Goal: Transaction & Acquisition: Purchase product/service

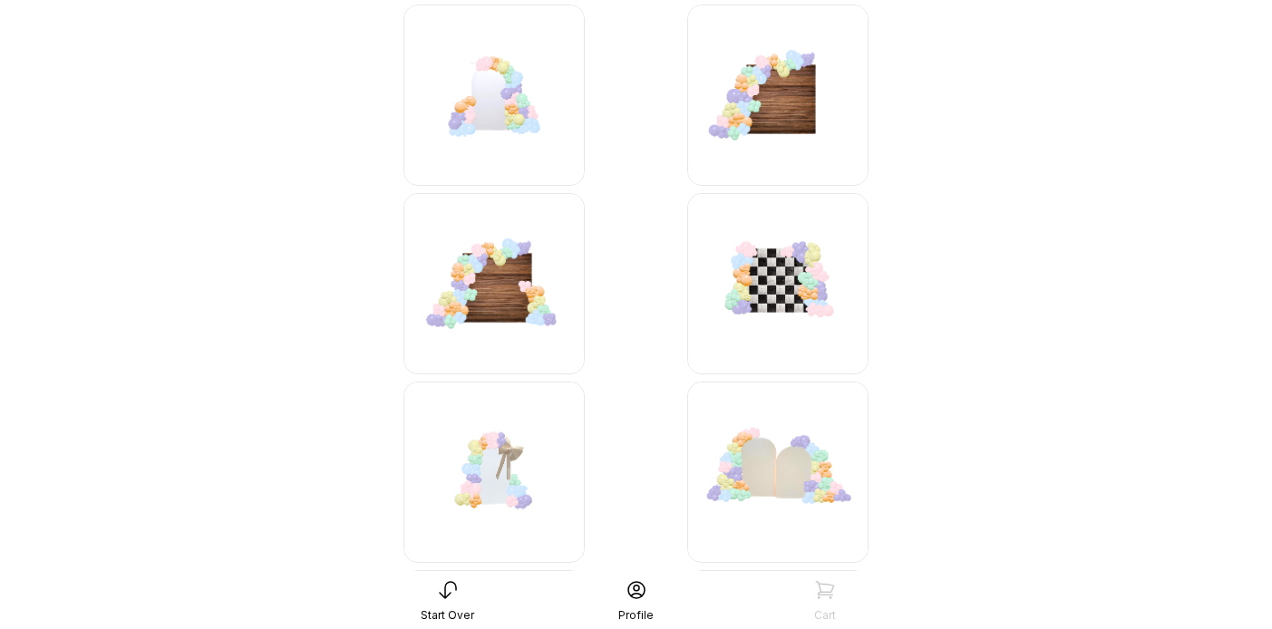
click at [511, 113] on img at bounding box center [494, 95] width 181 height 181
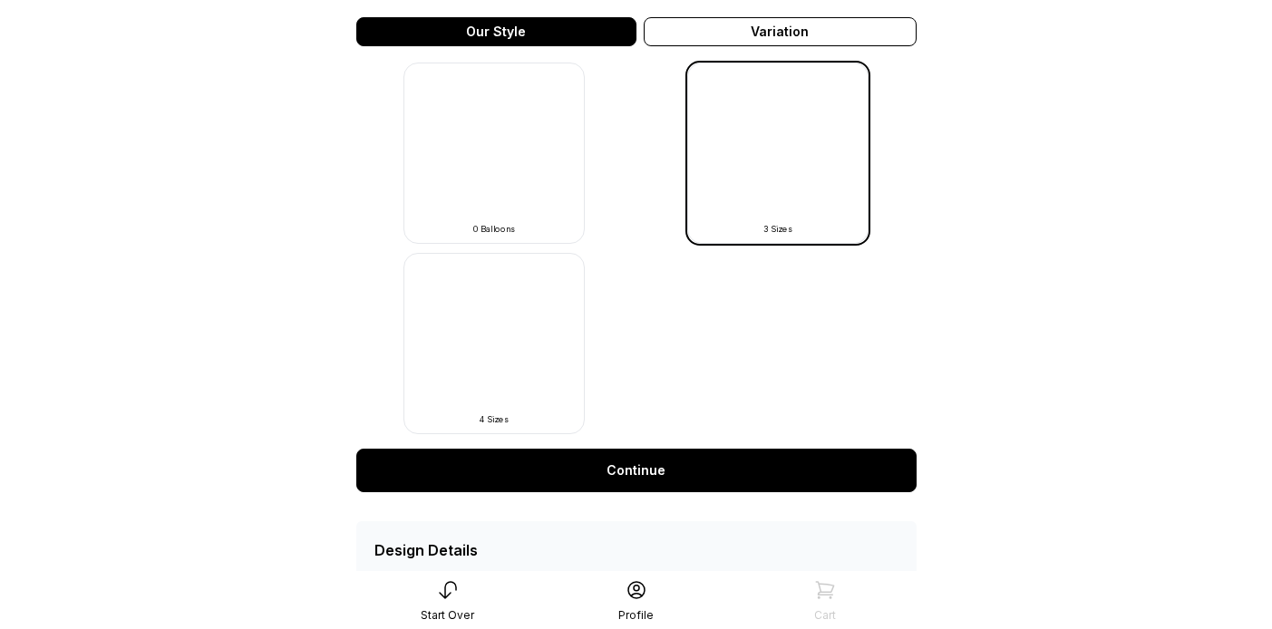
scroll to position [558, 0]
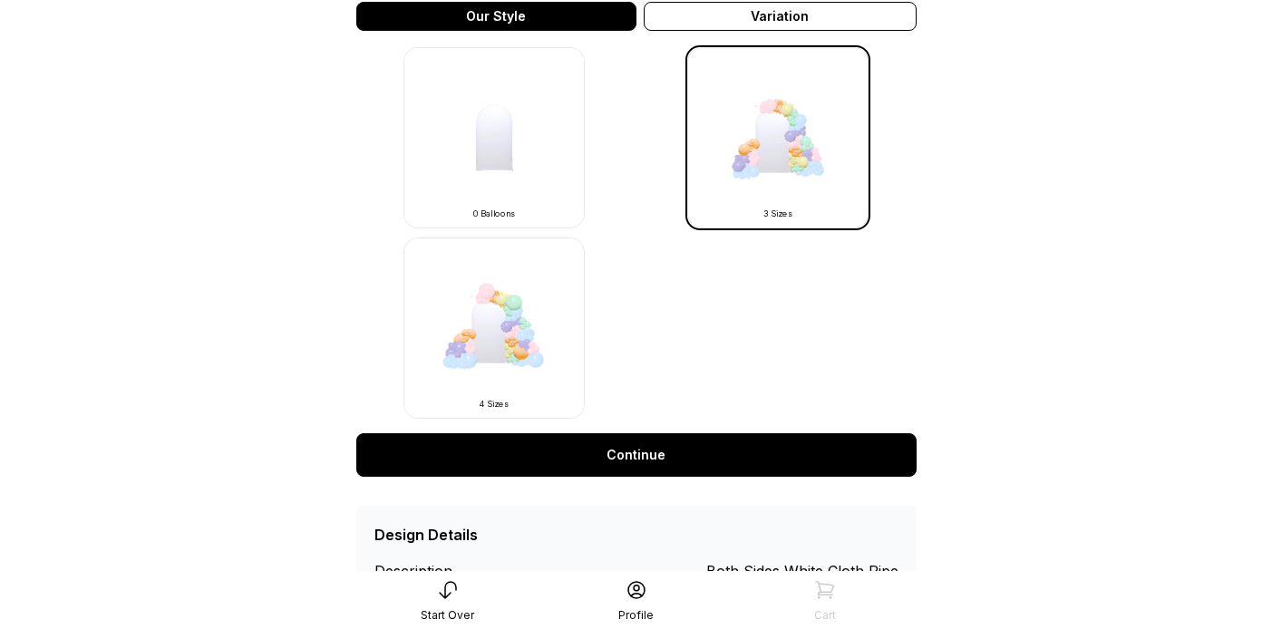
click at [783, 455] on link "Continue" at bounding box center [636, 455] width 560 height 44
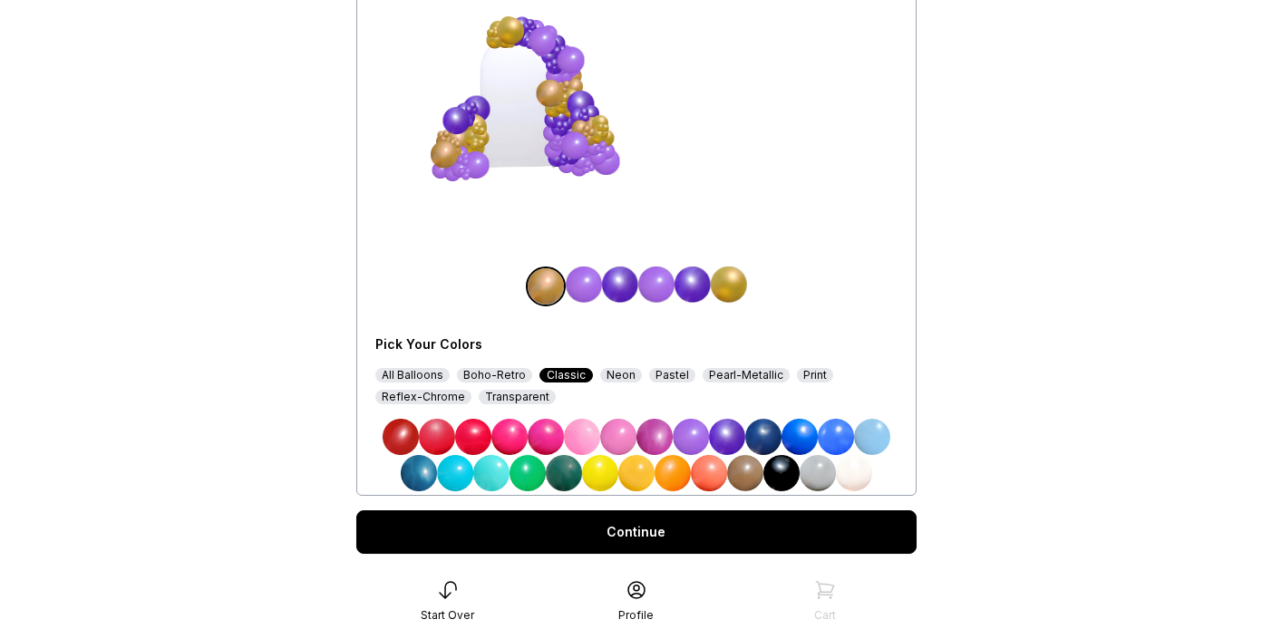
scroll to position [218, 0]
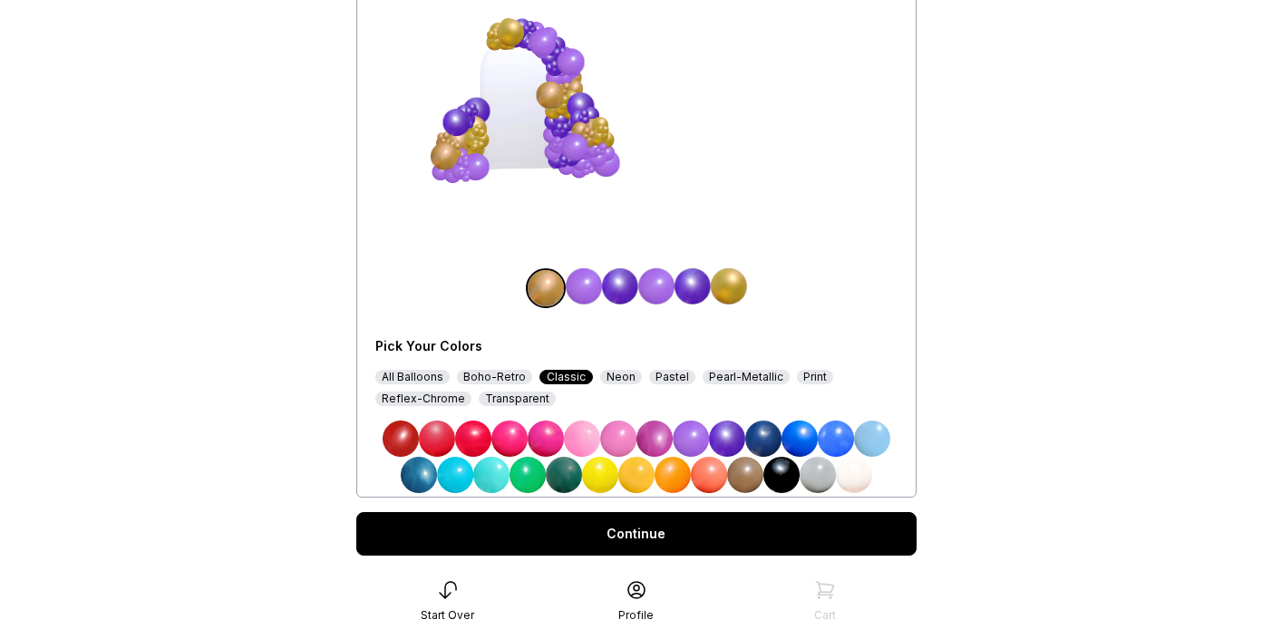
click at [418, 380] on div "All Balloons" at bounding box center [412, 377] width 74 height 15
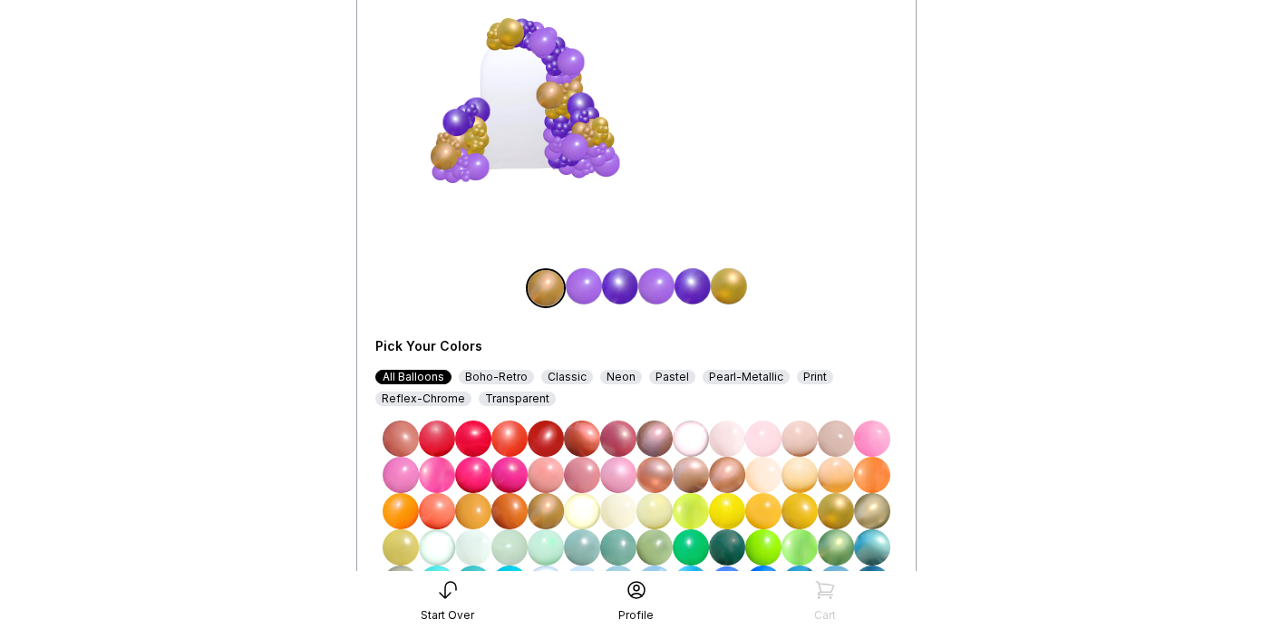
click at [721, 431] on img at bounding box center [727, 439] width 36 height 36
click at [625, 287] on img at bounding box center [620, 286] width 36 height 36
click at [719, 439] on img at bounding box center [727, 439] width 36 height 36
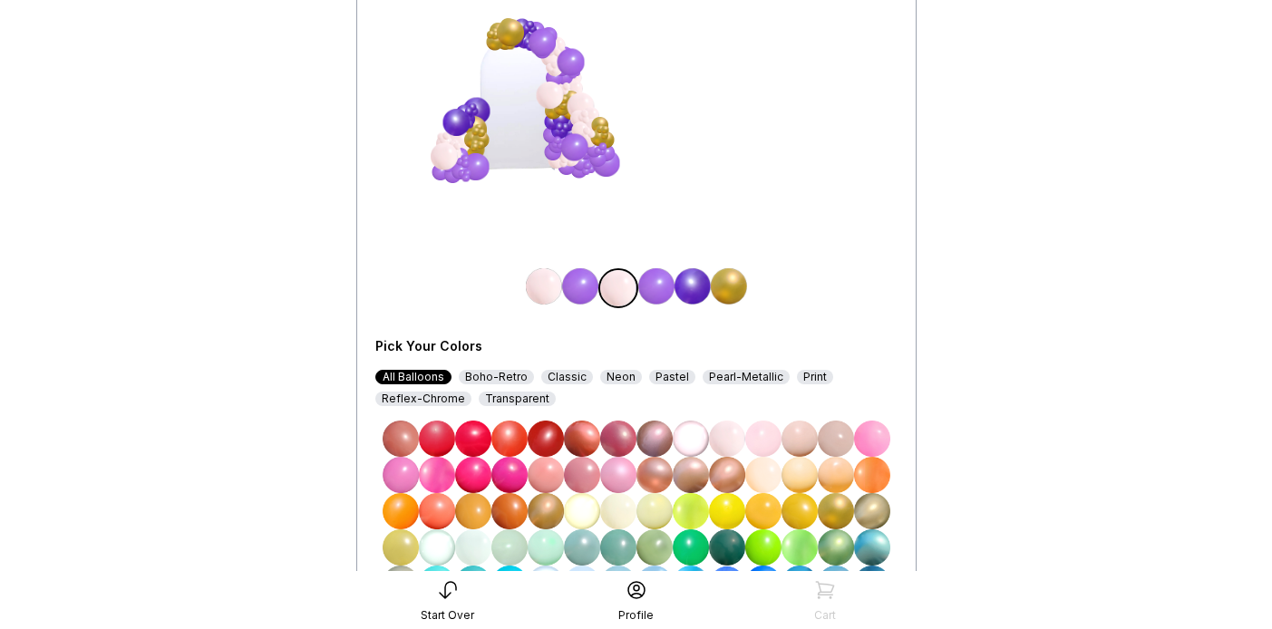
click at [574, 287] on img at bounding box center [580, 286] width 36 height 36
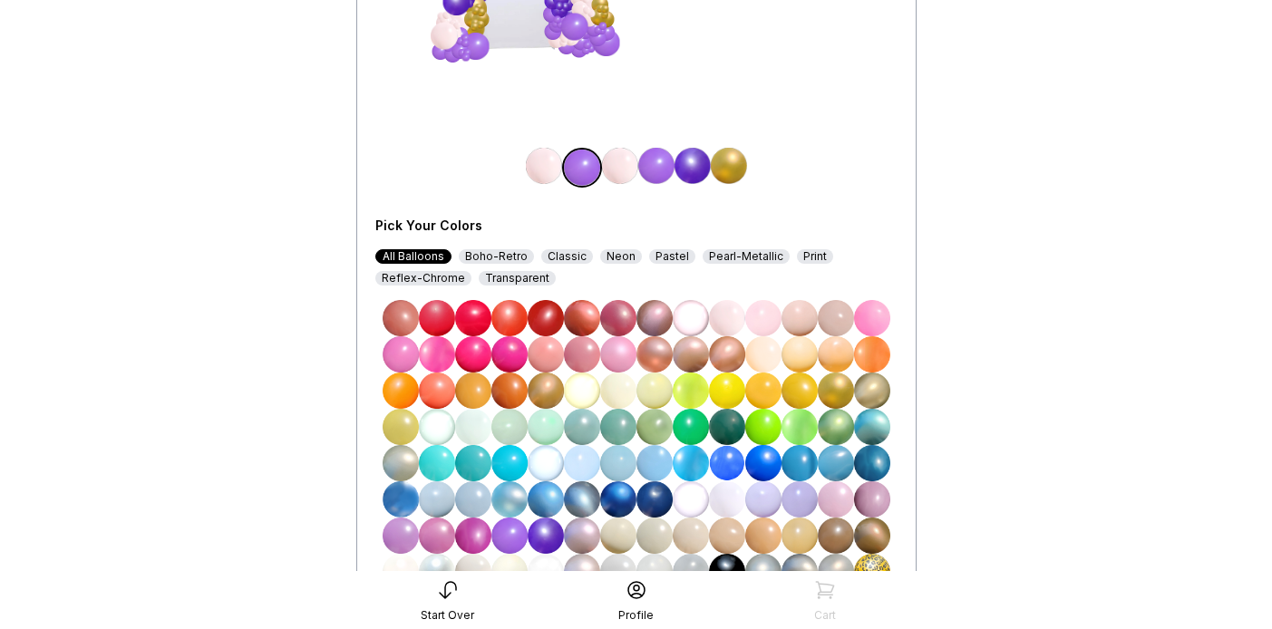
scroll to position [339, 0]
click at [725, 499] on img at bounding box center [727, 499] width 36 height 36
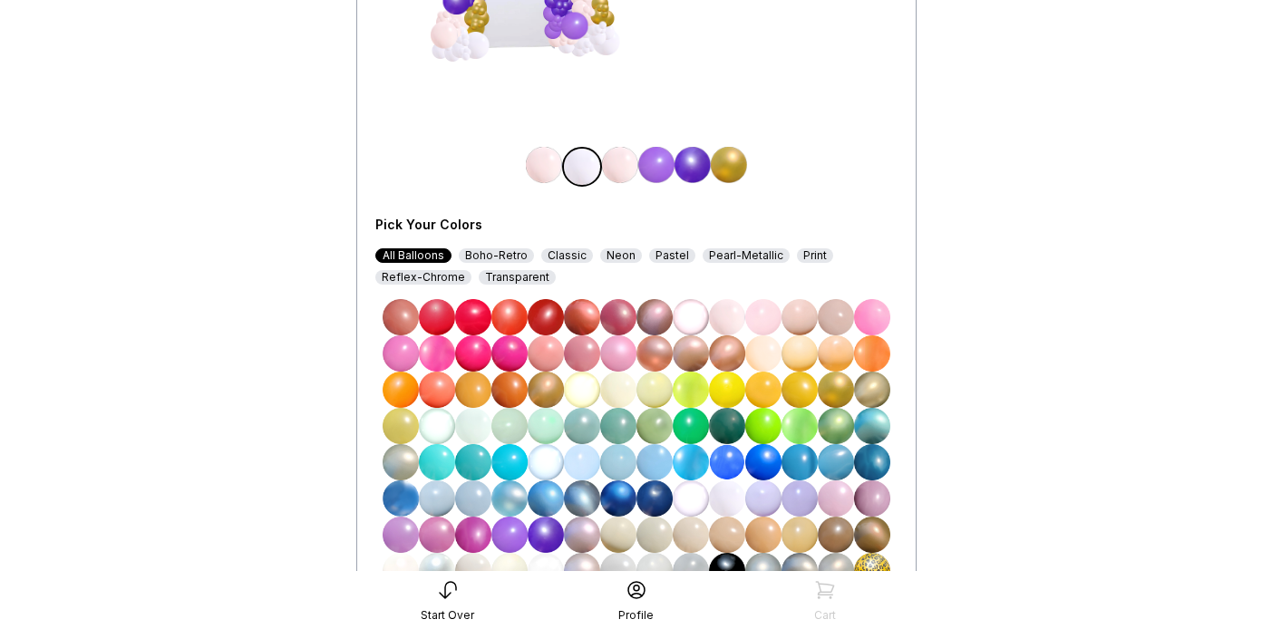
click at [664, 170] on img at bounding box center [656, 165] width 36 height 36
click at [726, 486] on img at bounding box center [727, 499] width 36 height 36
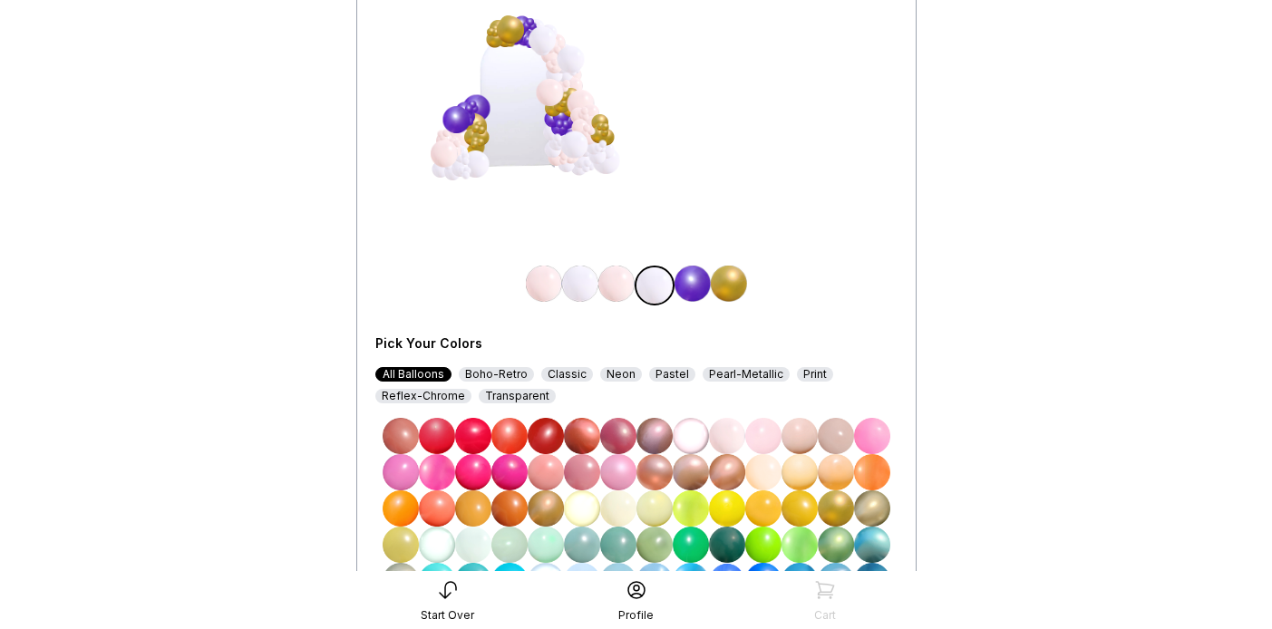
scroll to position [219, 0]
click at [730, 284] on img at bounding box center [729, 285] width 36 height 36
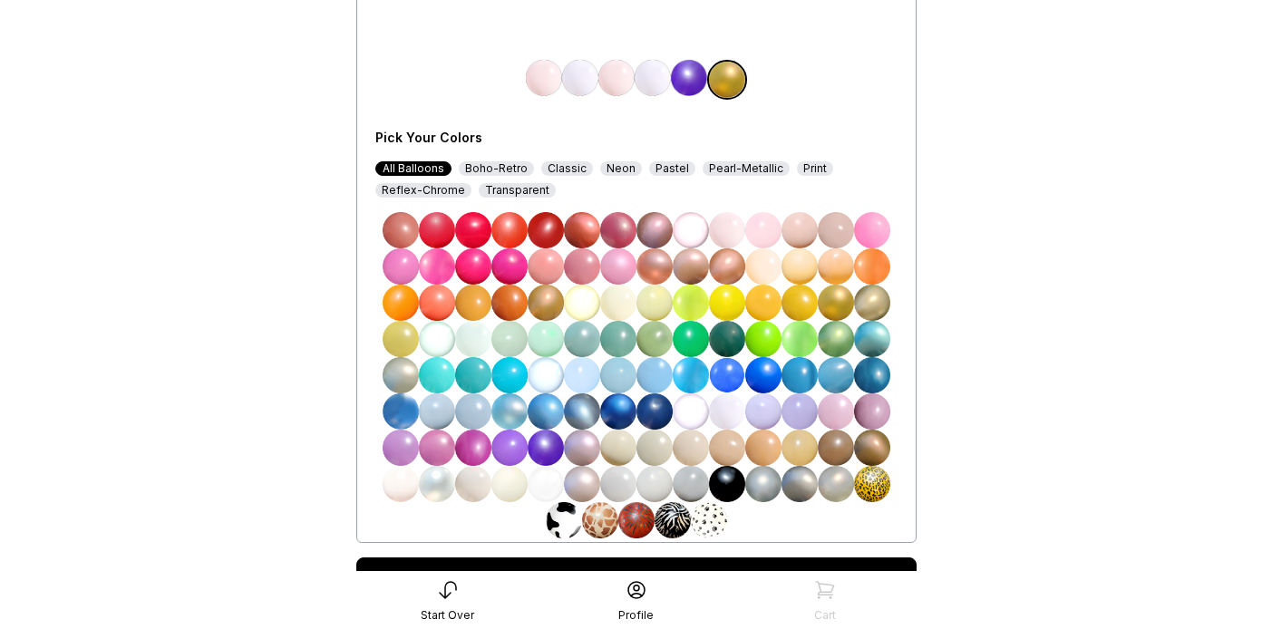
scroll to position [427, 0]
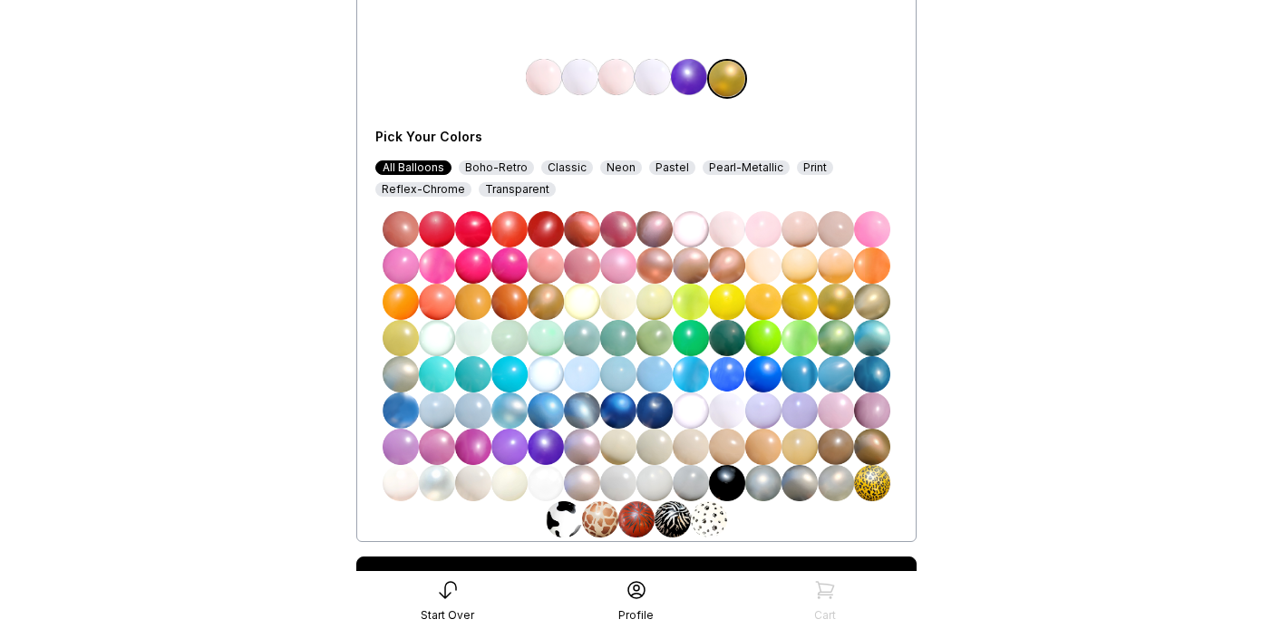
click at [693, 486] on img at bounding box center [691, 483] width 36 height 36
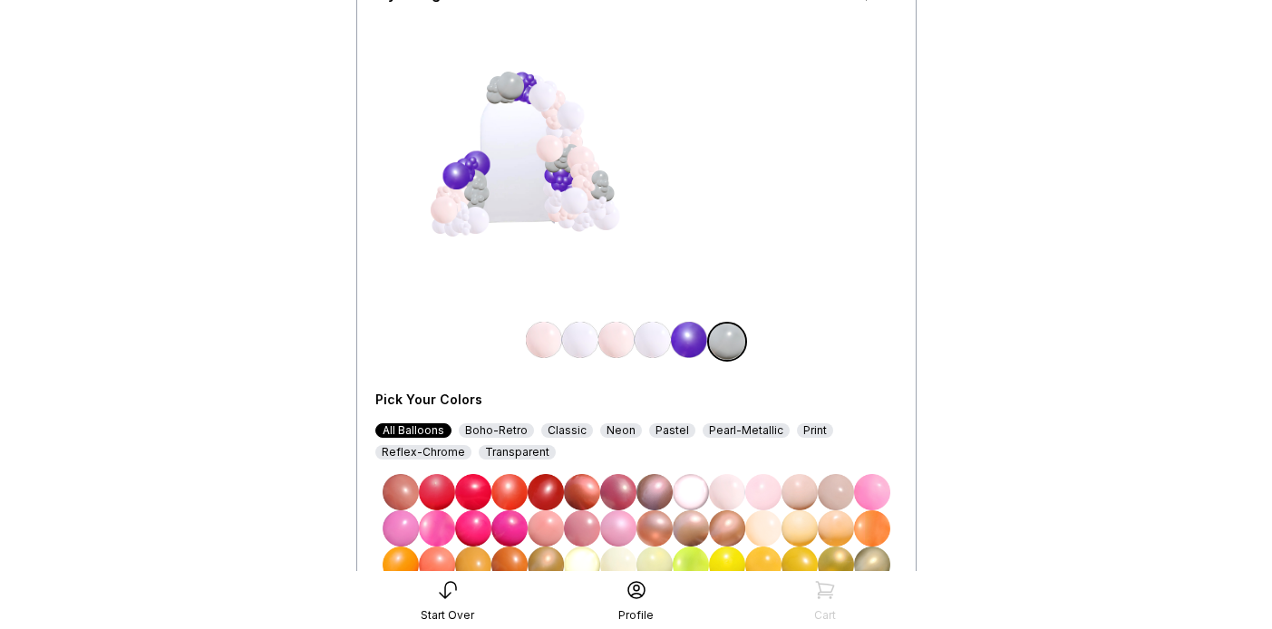
scroll to position [166, 0]
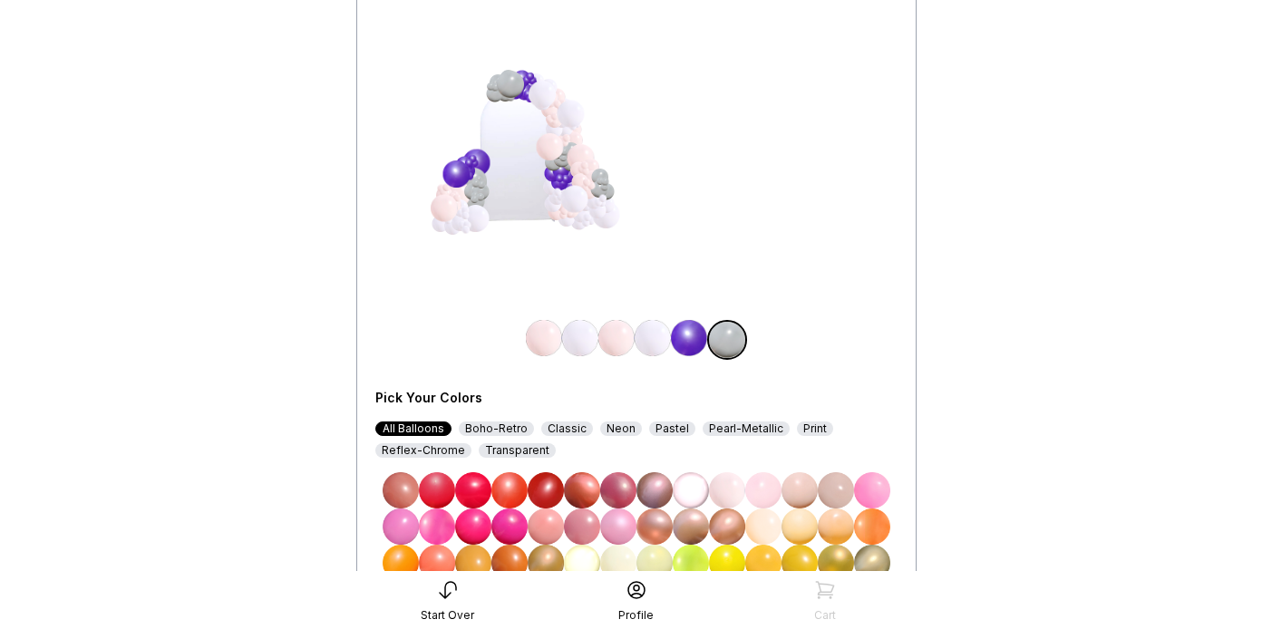
click at [763, 487] on img at bounding box center [763, 490] width 36 height 36
click at [688, 334] on img at bounding box center [689, 338] width 36 height 36
click at [723, 499] on img at bounding box center [727, 490] width 36 height 36
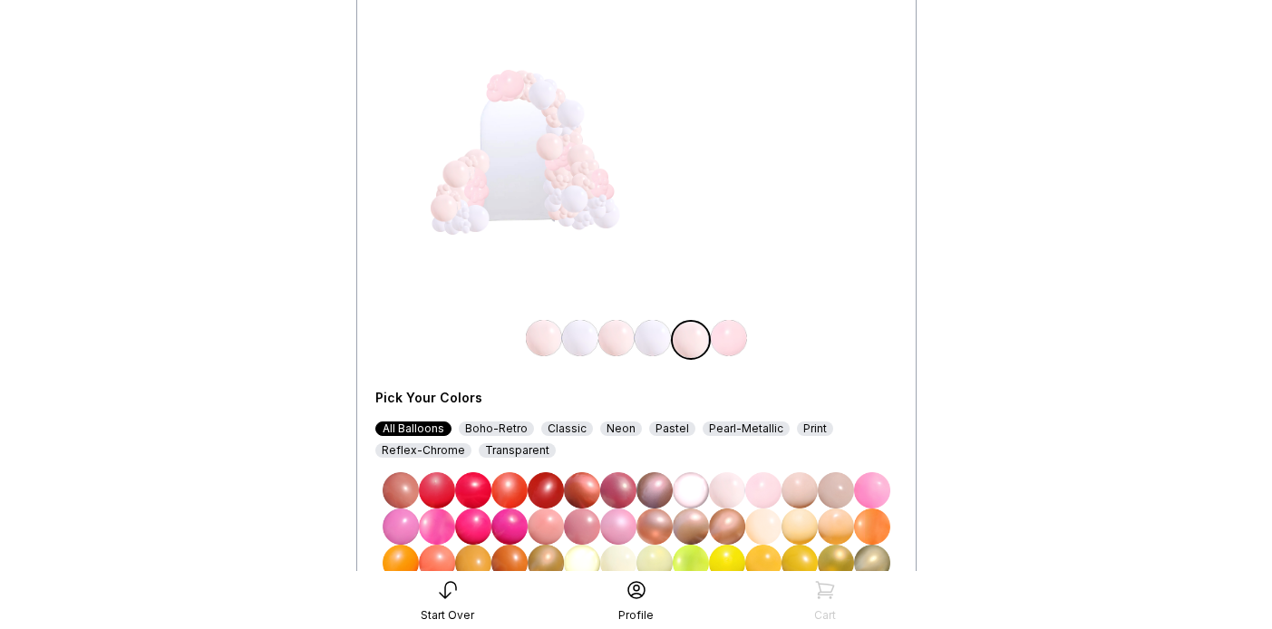
click at [646, 336] on img at bounding box center [653, 338] width 36 height 36
click at [870, 497] on img at bounding box center [872, 490] width 36 height 36
click at [835, 490] on img at bounding box center [836, 490] width 36 height 36
click at [539, 339] on img at bounding box center [544, 338] width 36 height 36
click at [837, 482] on img at bounding box center [836, 490] width 36 height 36
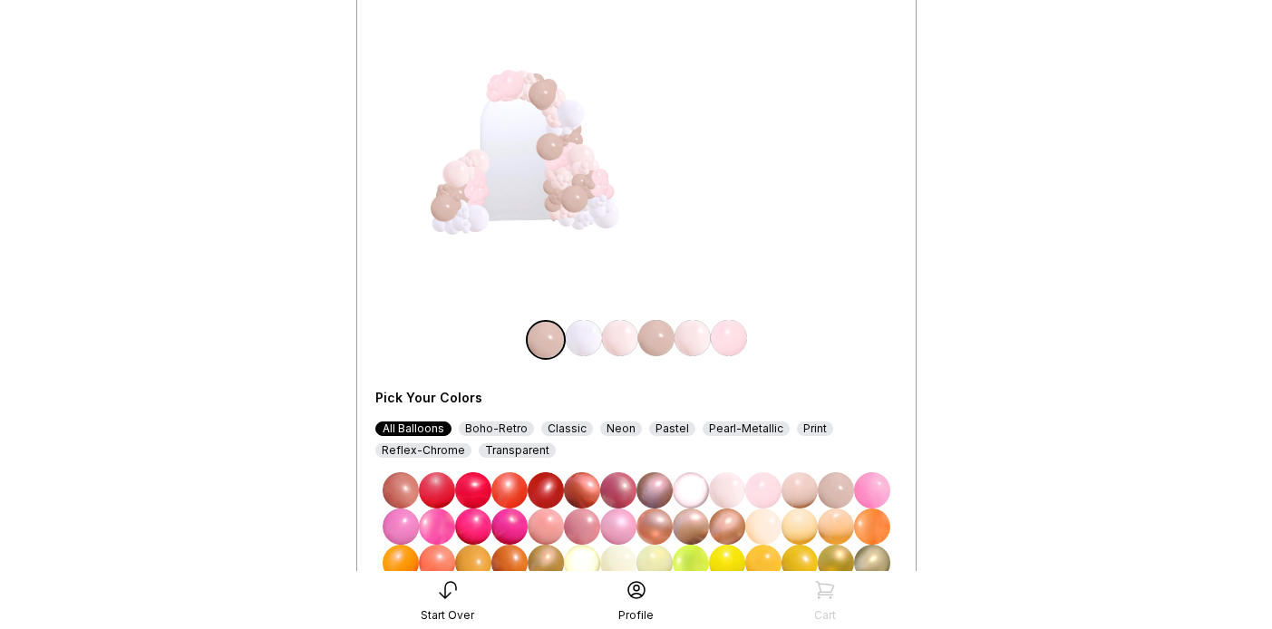
click at [870, 552] on img at bounding box center [872, 563] width 36 height 36
click at [615, 525] on img at bounding box center [618, 527] width 36 height 36
click at [553, 523] on img at bounding box center [546, 527] width 36 height 36
click at [654, 340] on img at bounding box center [656, 338] width 36 height 36
click at [550, 527] on img at bounding box center [546, 527] width 36 height 36
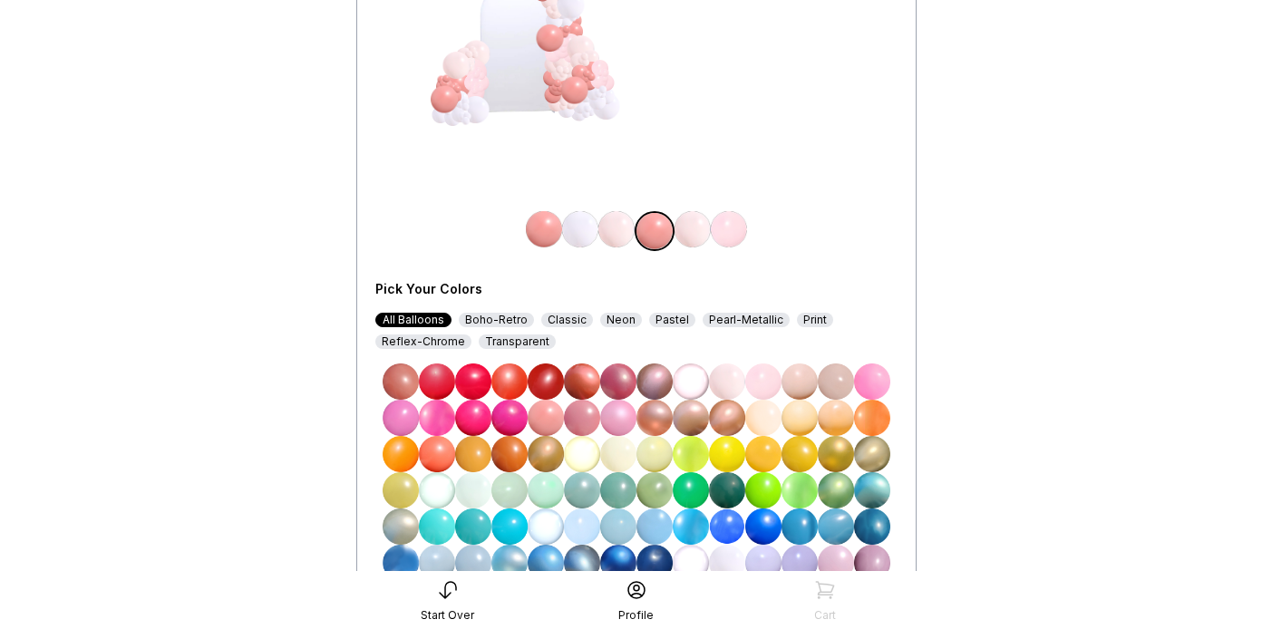
scroll to position [287, 0]
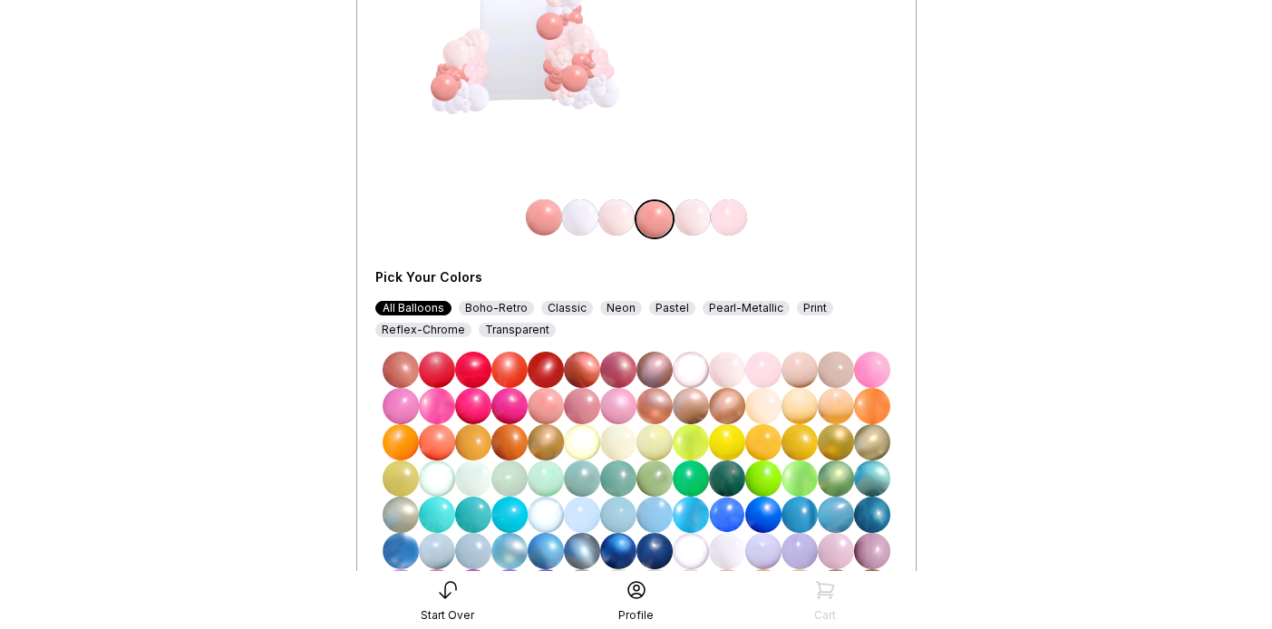
click at [533, 485] on img at bounding box center [546, 479] width 36 height 36
click at [756, 550] on img at bounding box center [763, 551] width 36 height 36
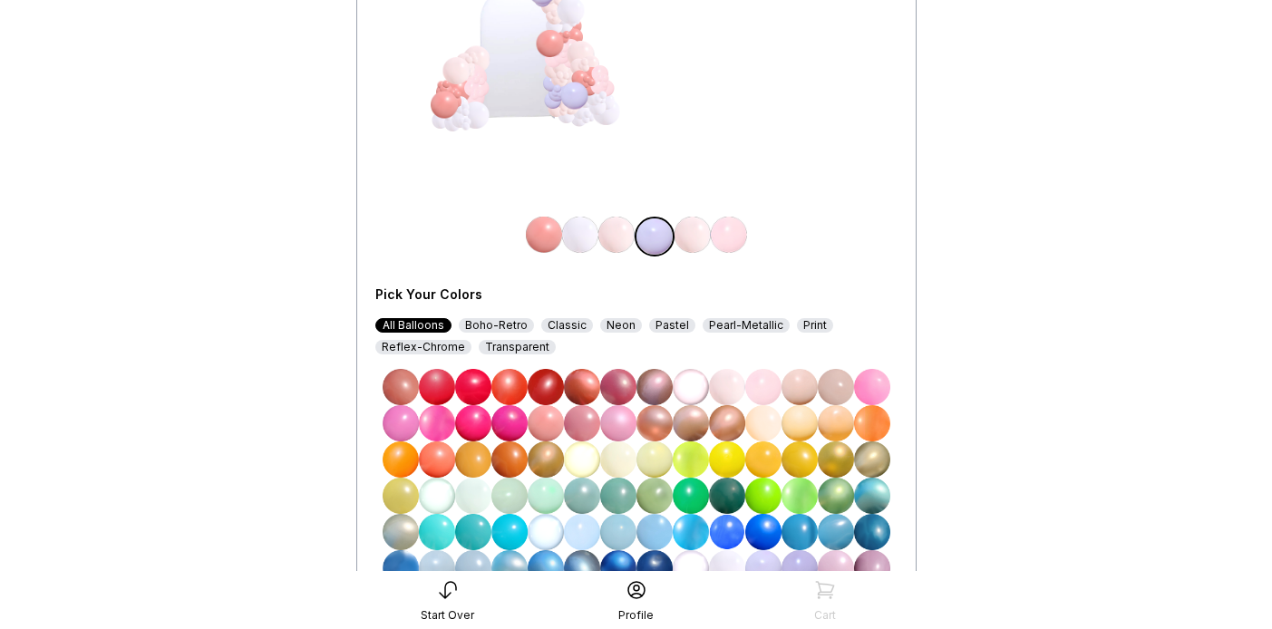
scroll to position [270, 0]
click at [729, 384] on img at bounding box center [727, 386] width 36 height 36
click at [540, 236] on img at bounding box center [544, 234] width 36 height 36
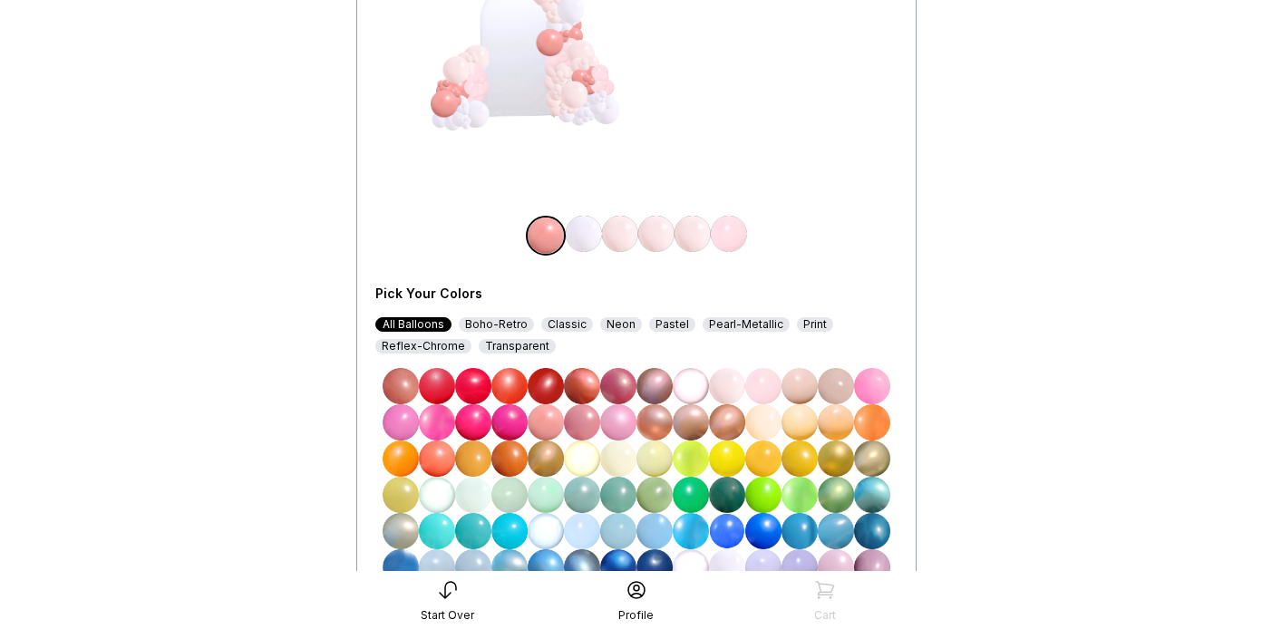
click at [764, 387] on img at bounding box center [763, 386] width 36 height 36
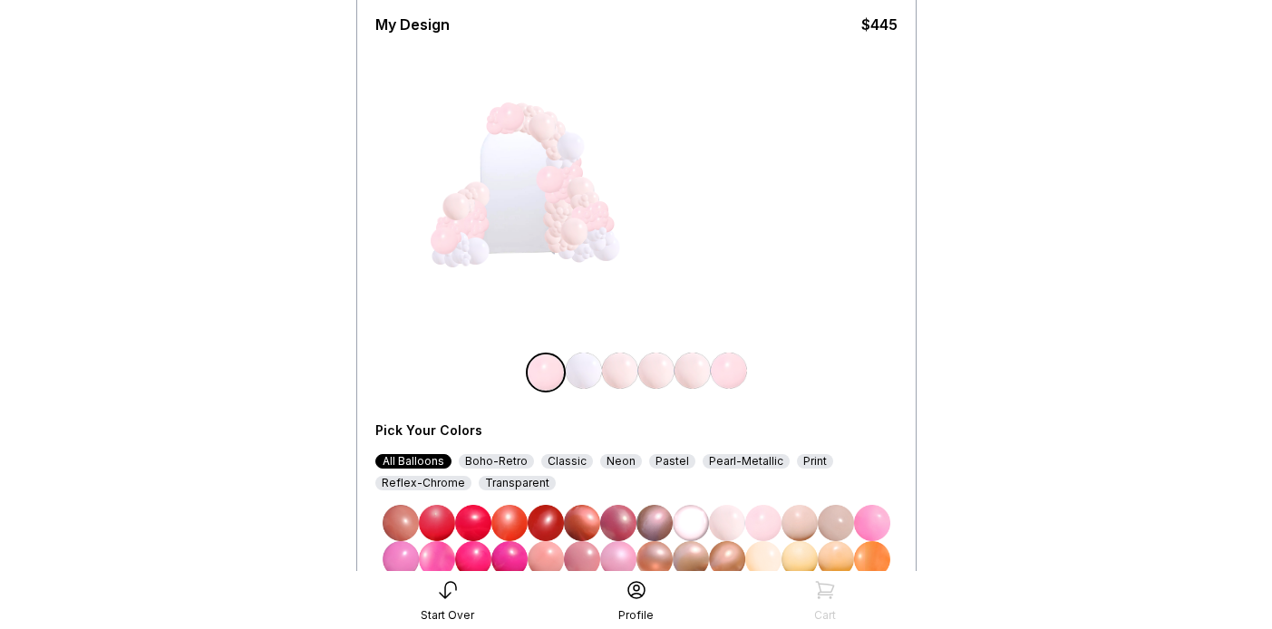
scroll to position [134, 0]
click at [839, 267] on div "My Design $445 Pick Your Colors All Balloons Boho-Retro Classic Neon Pastel Pea…" at bounding box center [636, 414] width 522 height 832
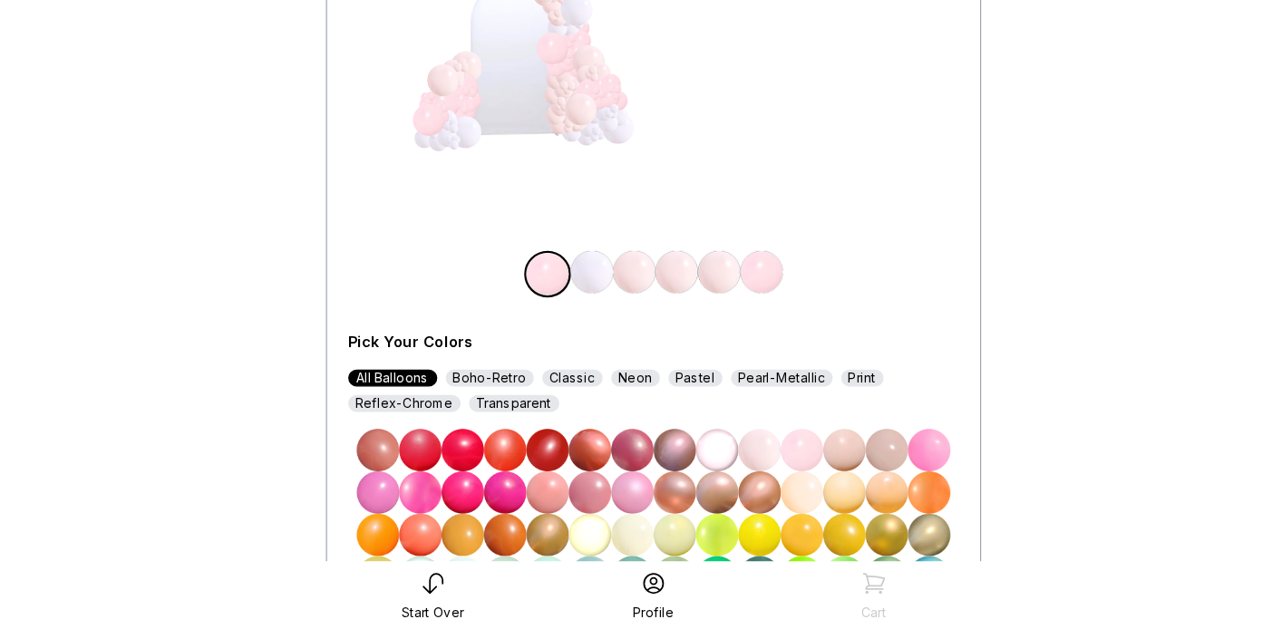
scroll to position [181, 0]
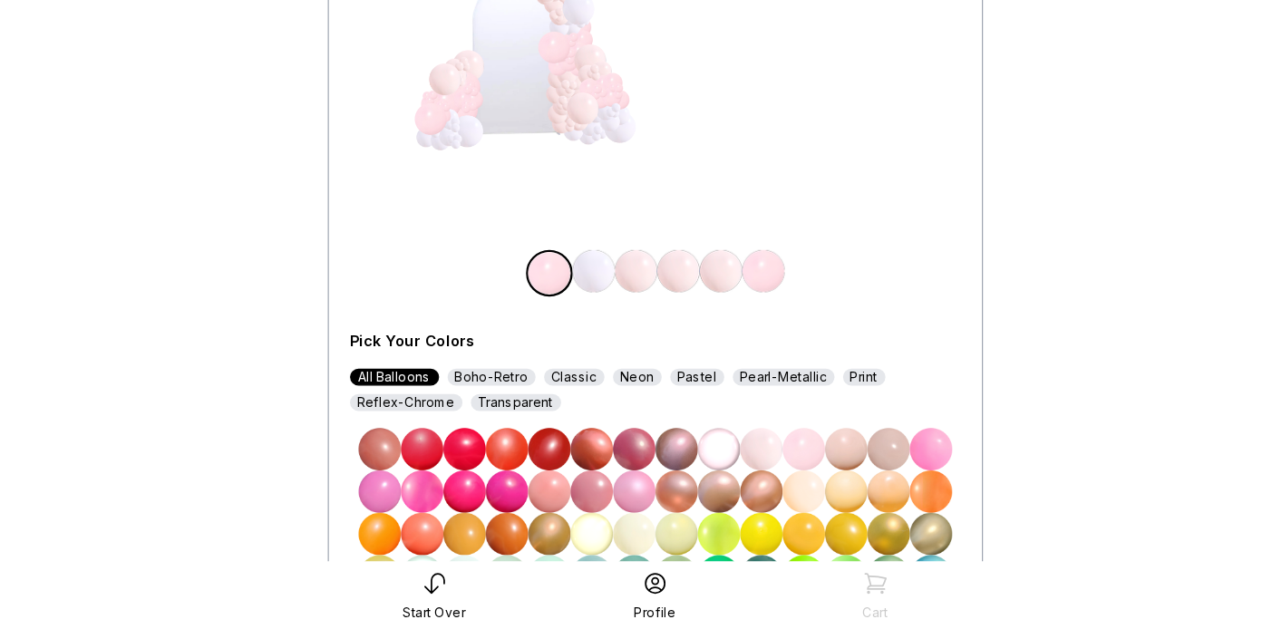
click at [540, 508] on img at bounding box center [546, 511] width 36 height 36
click at [620, 323] on img at bounding box center [620, 323] width 36 height 36
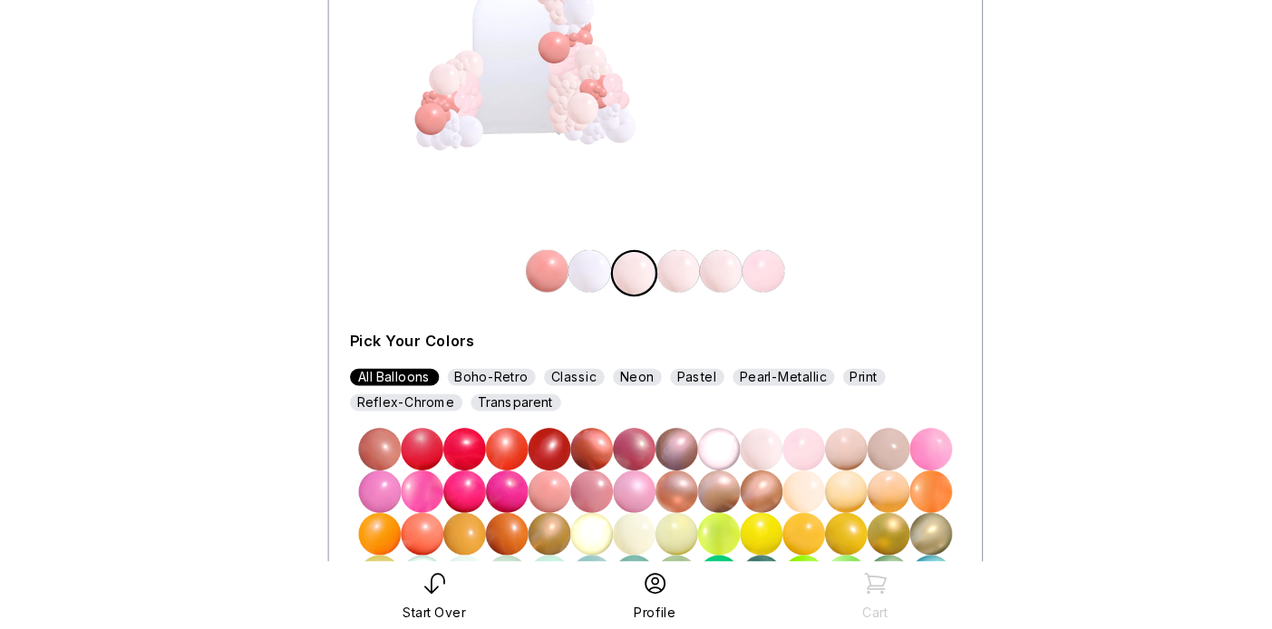
click at [551, 507] on img at bounding box center [546, 511] width 36 height 36
click at [691, 317] on img at bounding box center [693, 323] width 36 height 36
click at [551, 501] on img at bounding box center [546, 511] width 36 height 36
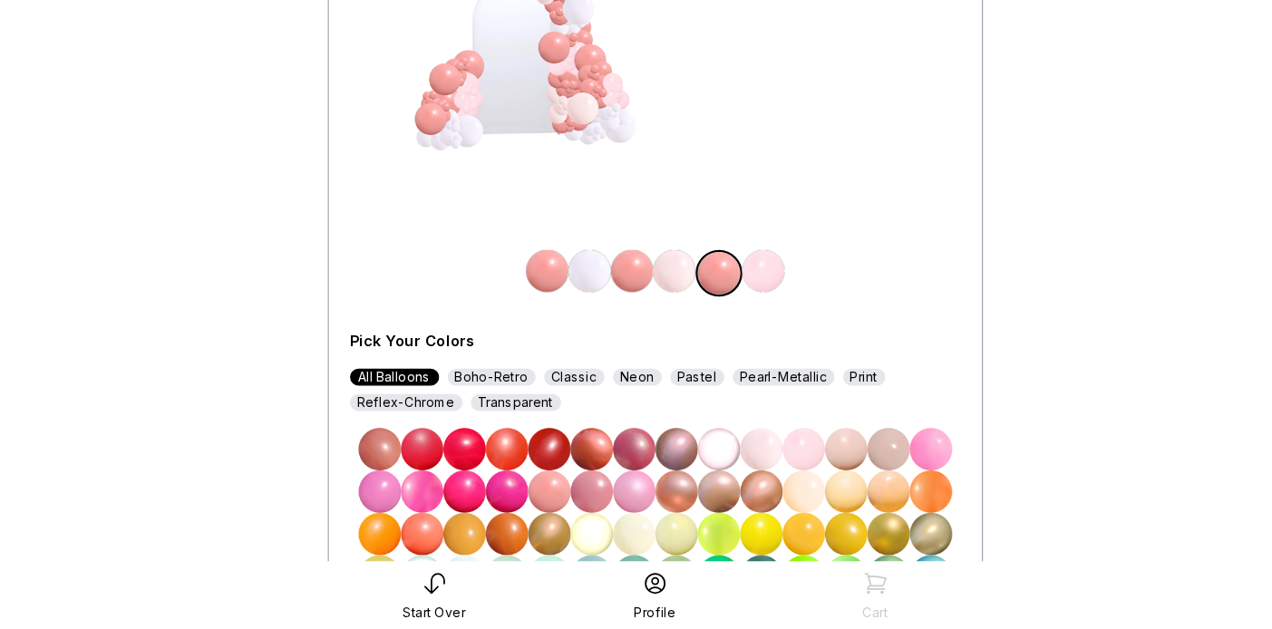
click at [727, 315] on img at bounding box center [729, 323] width 36 height 36
click at [545, 511] on img at bounding box center [546, 511] width 36 height 36
click at [581, 324] on img at bounding box center [580, 323] width 36 height 36
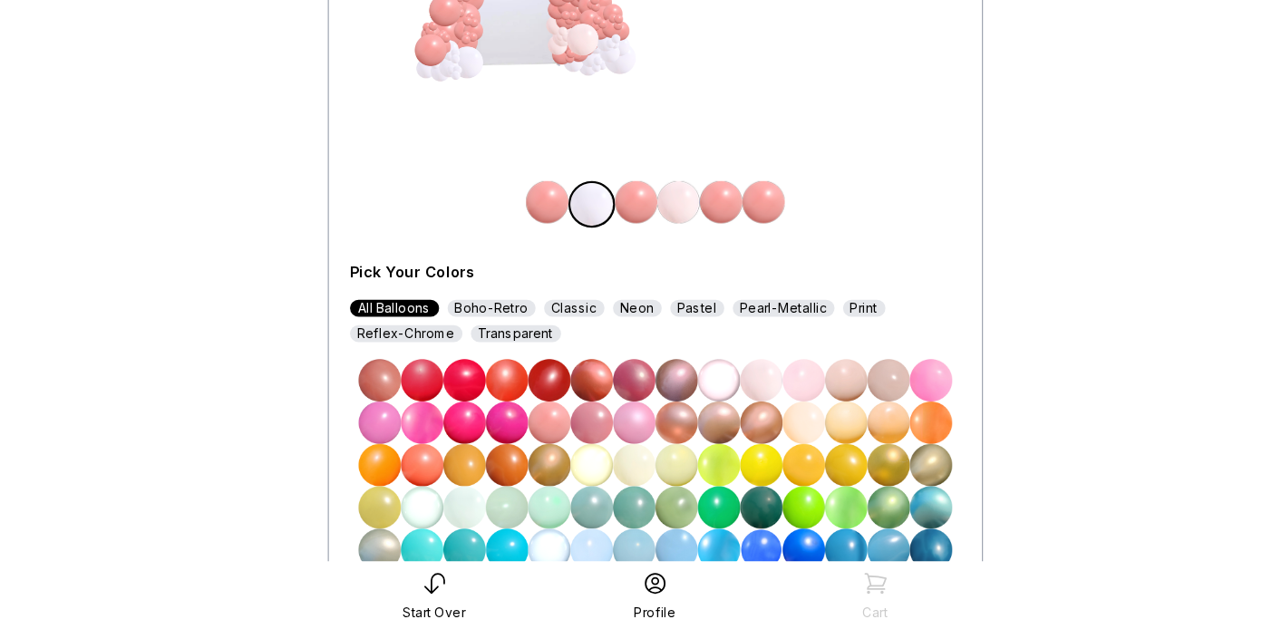
scroll to position [302, 0]
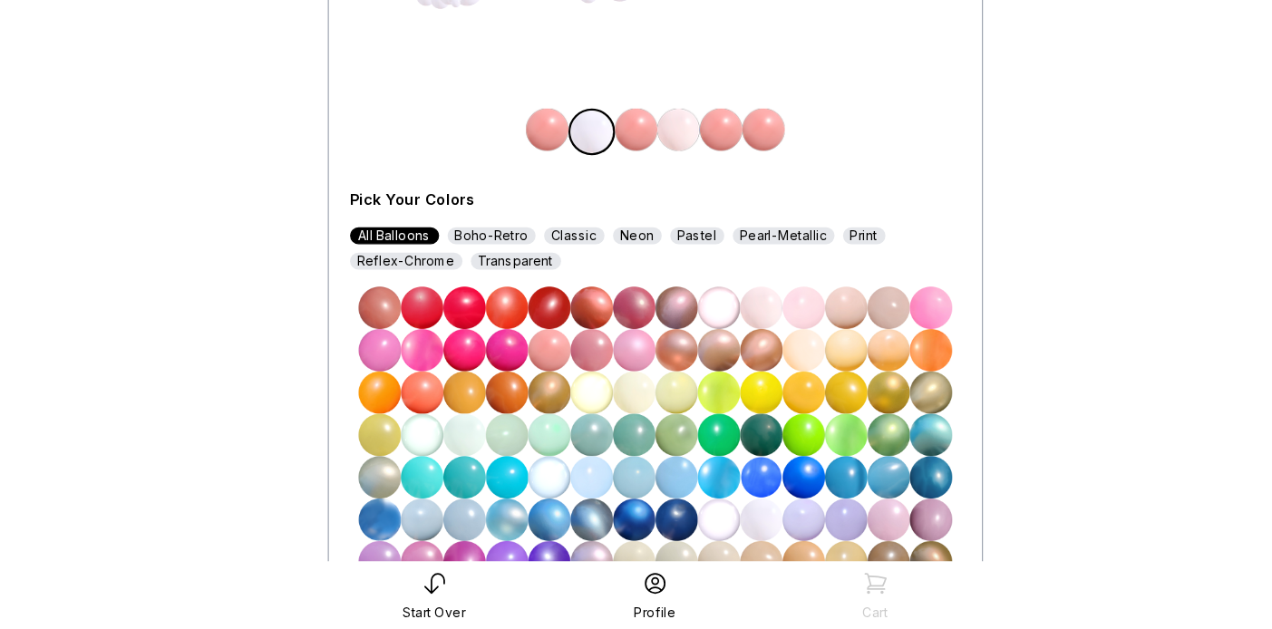
click at [395, 500] on img at bounding box center [401, 499] width 36 height 36
click at [658, 200] on img at bounding box center [656, 202] width 36 height 36
click at [402, 499] on img at bounding box center [401, 499] width 36 height 36
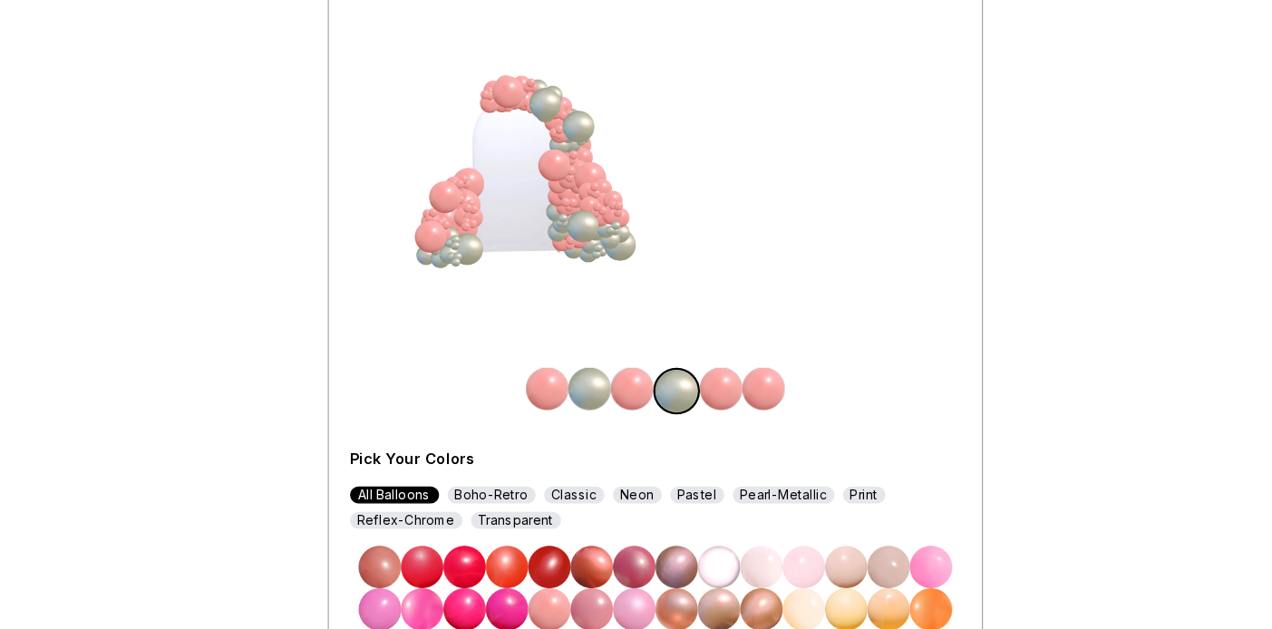
scroll to position [170, 0]
click at [699, 330] on img at bounding box center [693, 334] width 36 height 36
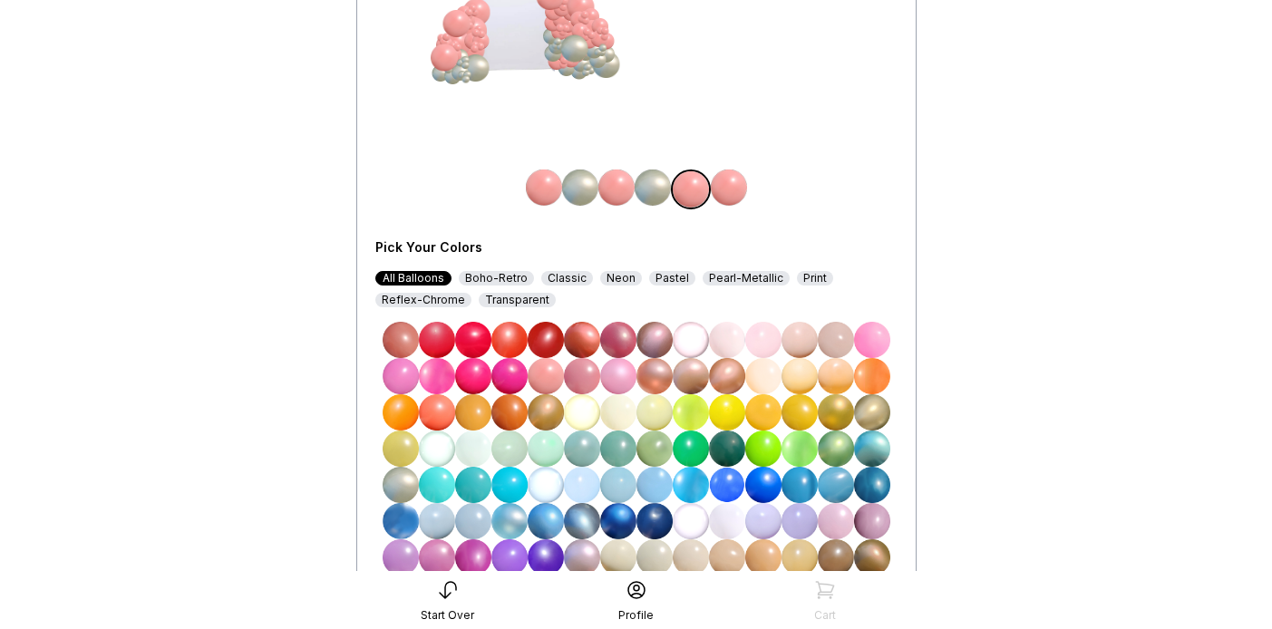
scroll to position [317, 0]
click at [403, 481] on img at bounding box center [401, 484] width 36 height 36
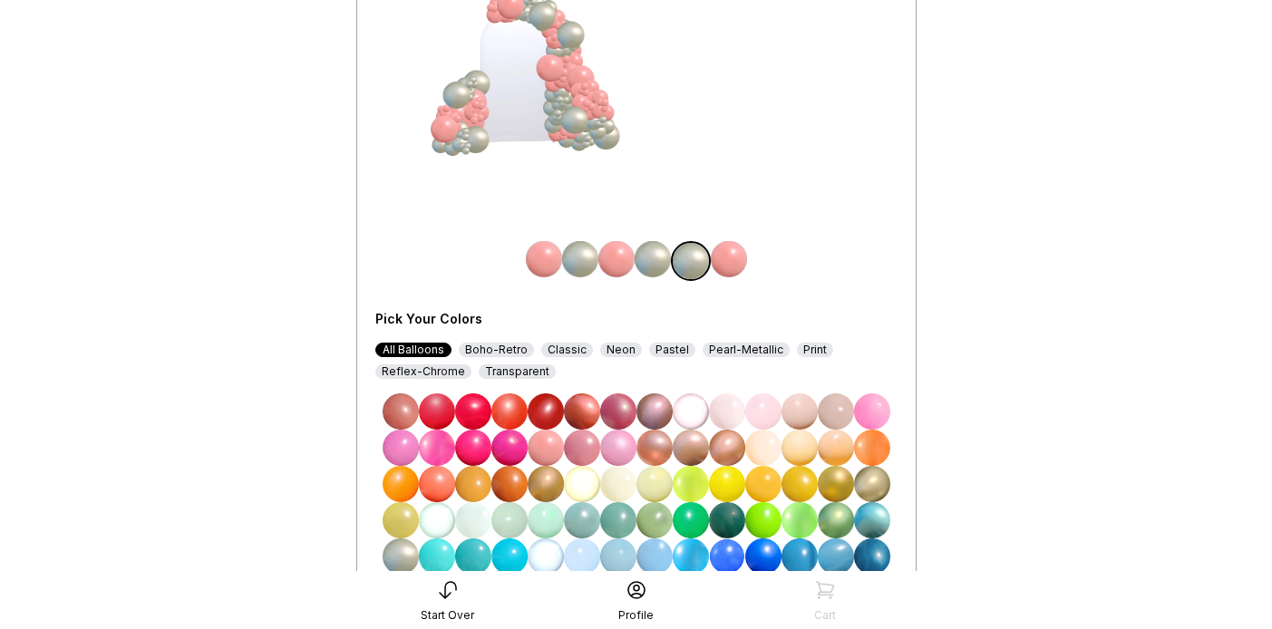
scroll to position [225, 0]
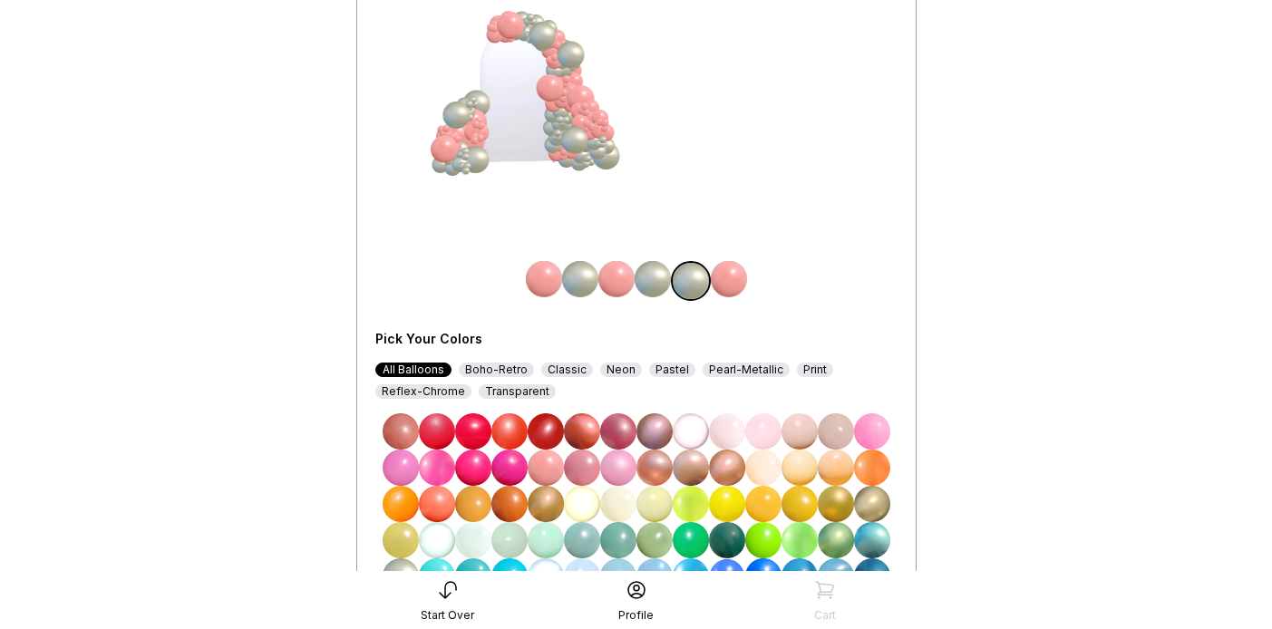
click at [650, 283] on img at bounding box center [653, 279] width 36 height 36
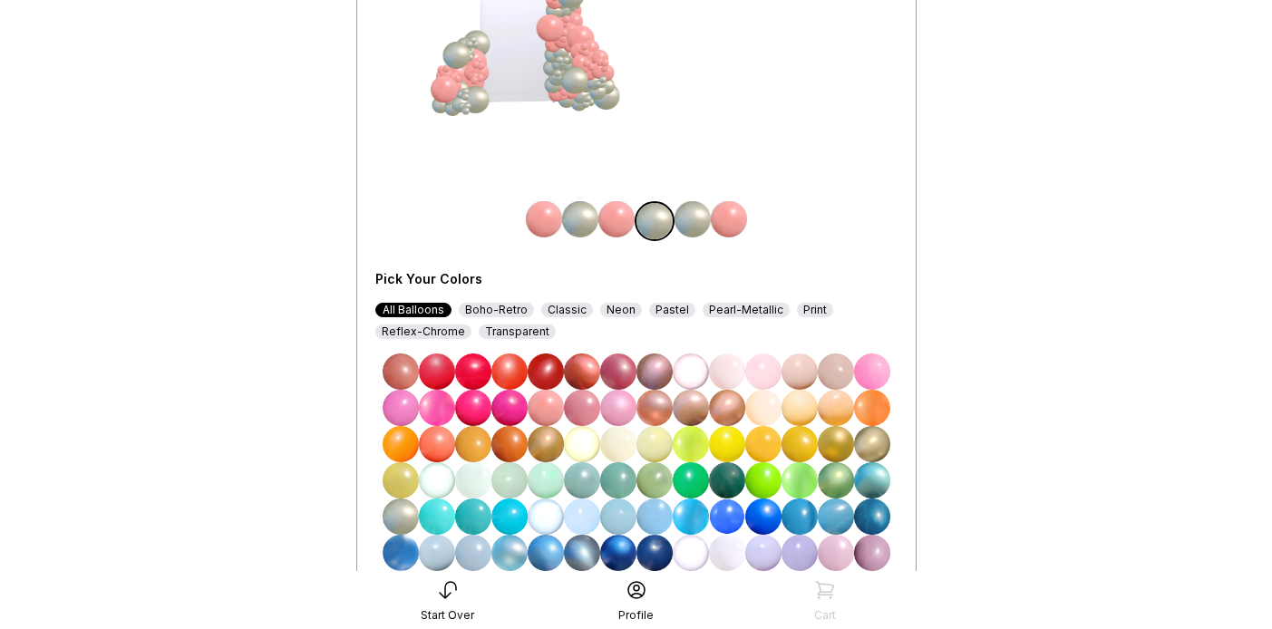
click at [725, 558] on img at bounding box center [727, 553] width 36 height 36
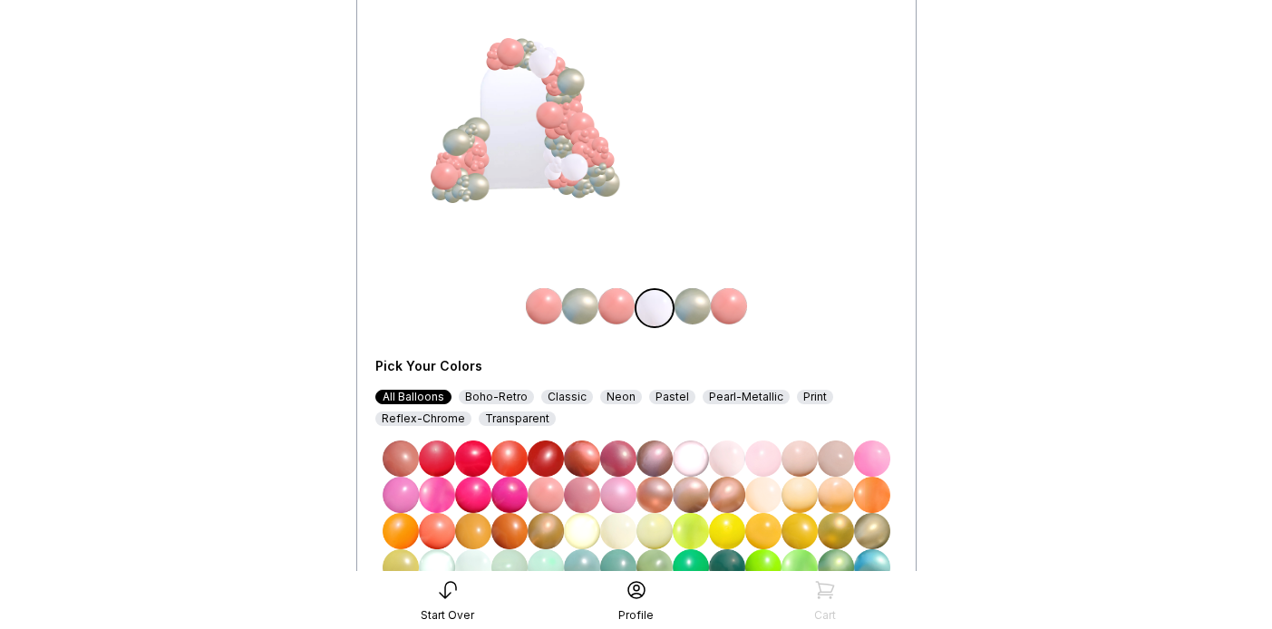
scroll to position [193, 0]
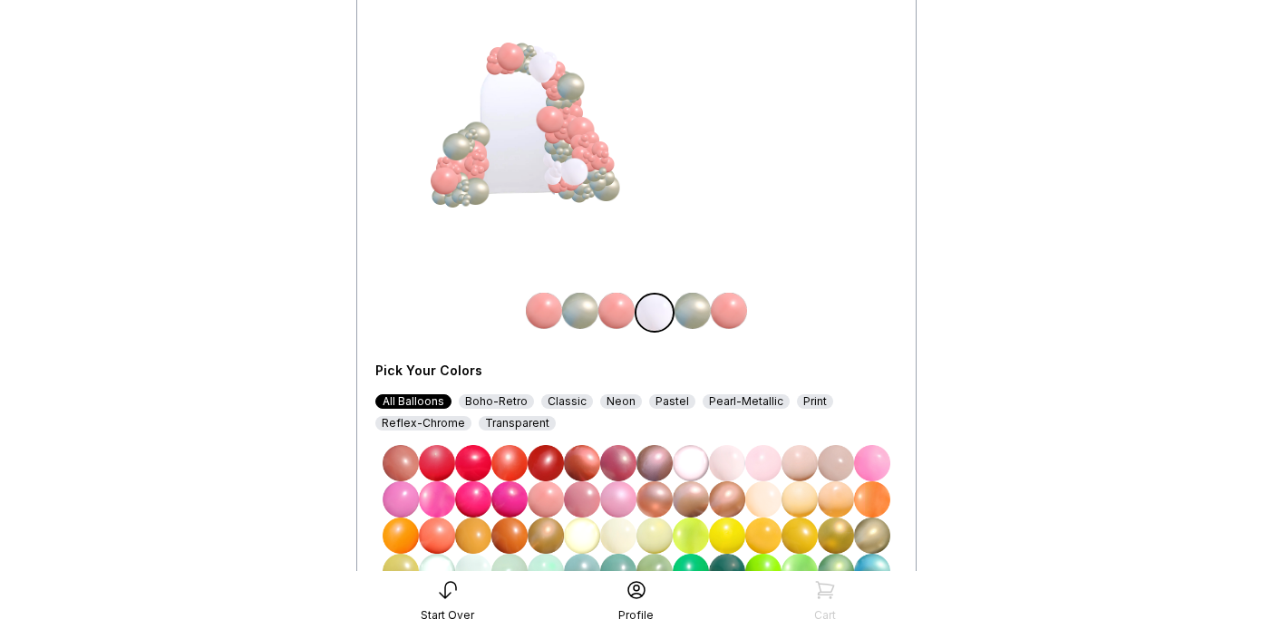
click at [614, 311] on img at bounding box center [616, 311] width 36 height 36
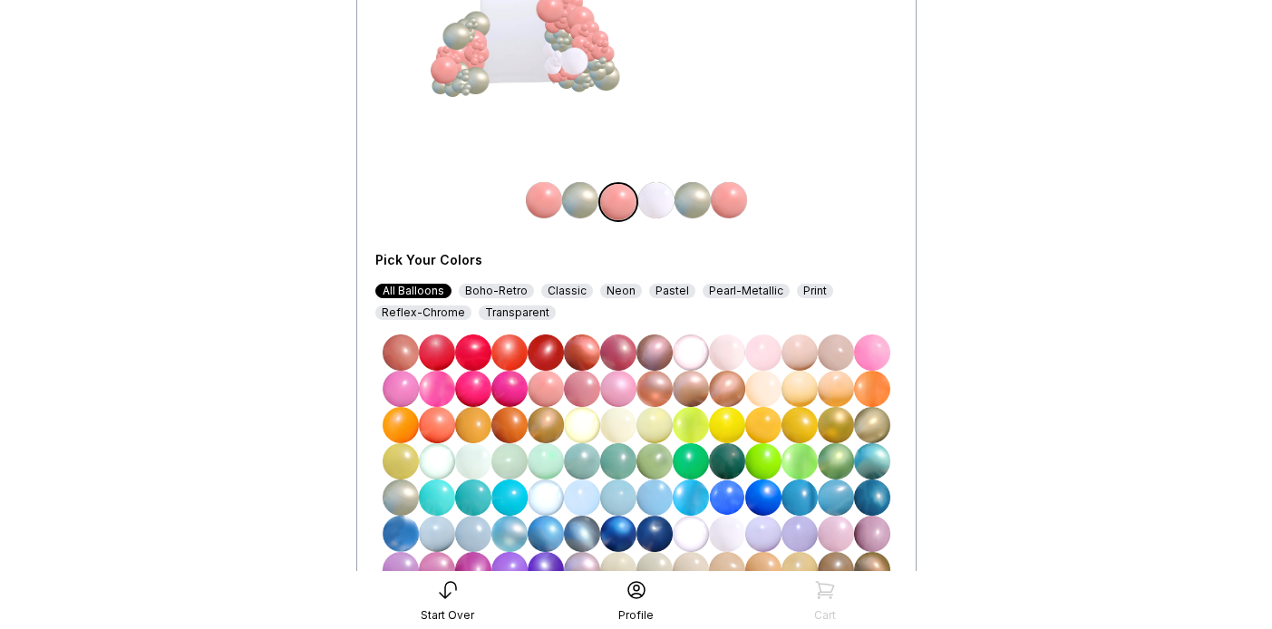
scroll to position [311, 0]
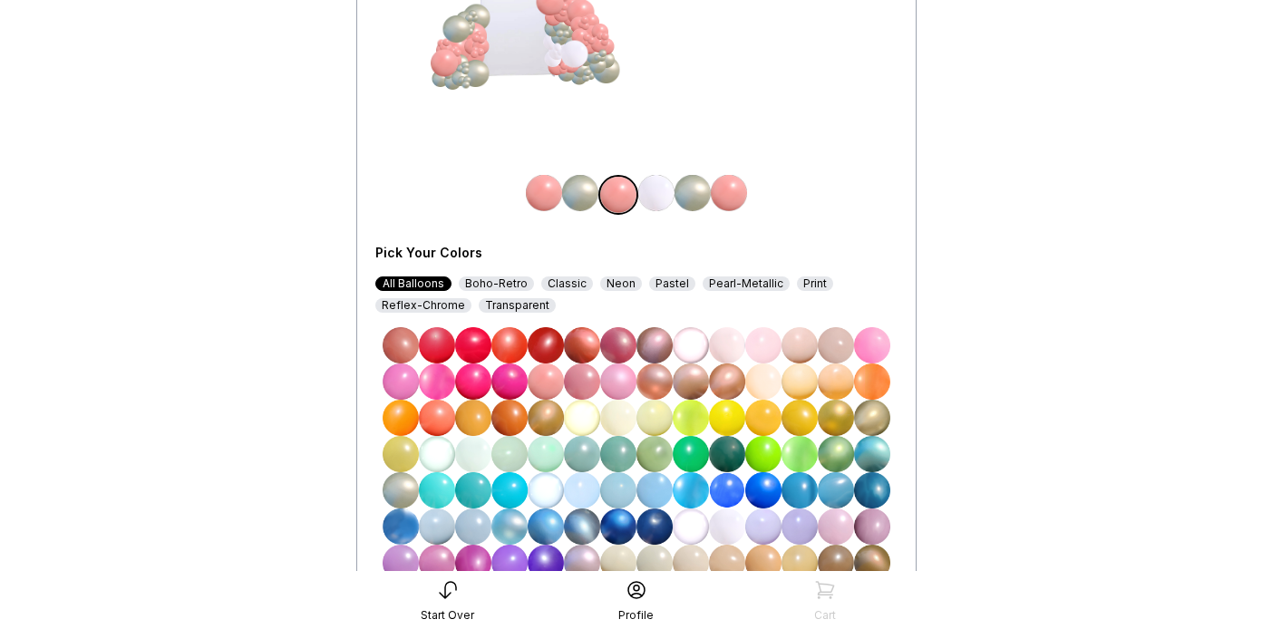
click at [722, 523] on img at bounding box center [727, 527] width 36 height 36
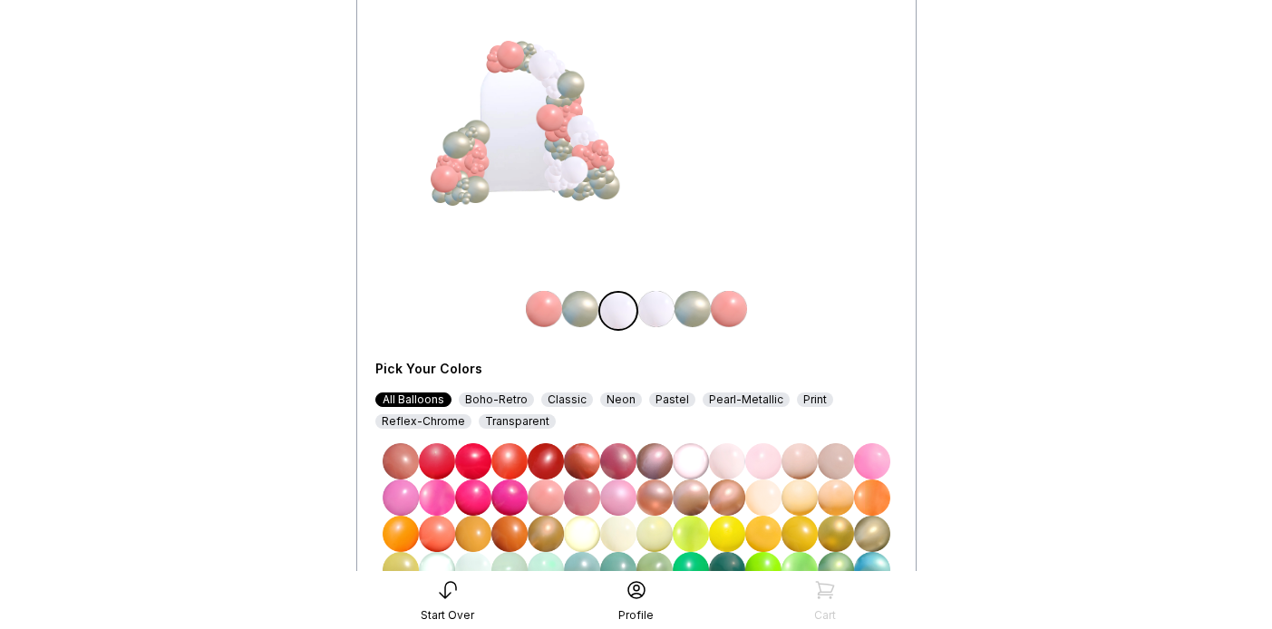
scroll to position [248, 0]
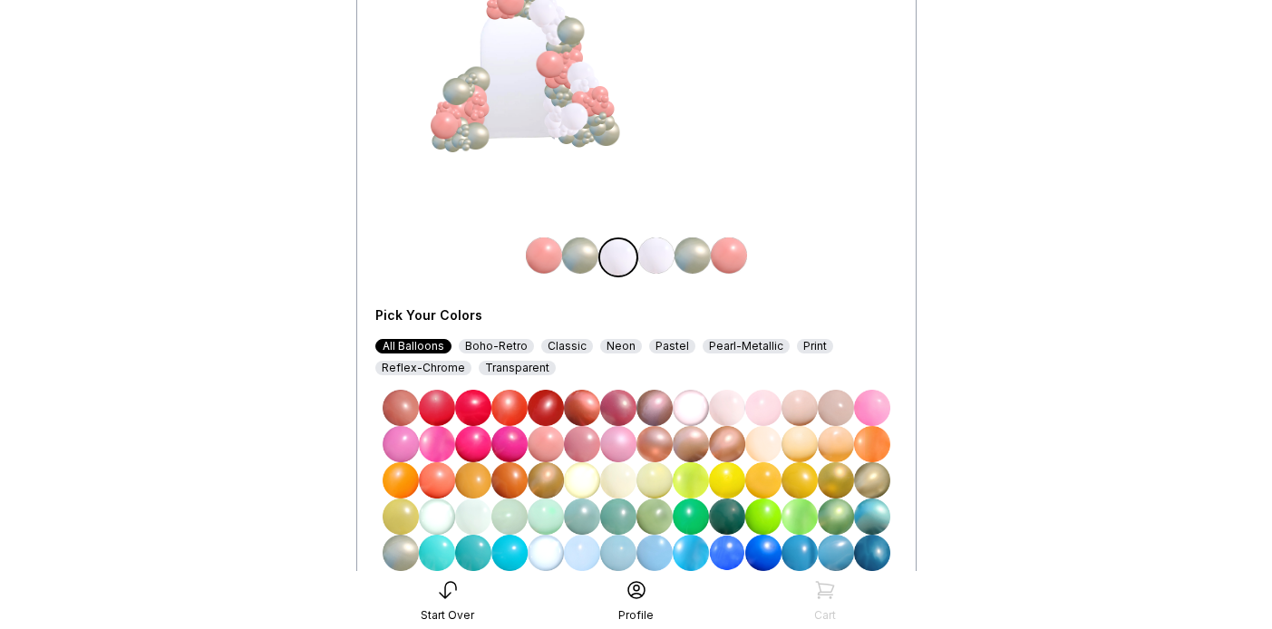
click at [773, 404] on img at bounding box center [763, 408] width 36 height 36
click at [650, 247] on img at bounding box center [656, 256] width 36 height 36
click at [732, 404] on img at bounding box center [727, 408] width 36 height 36
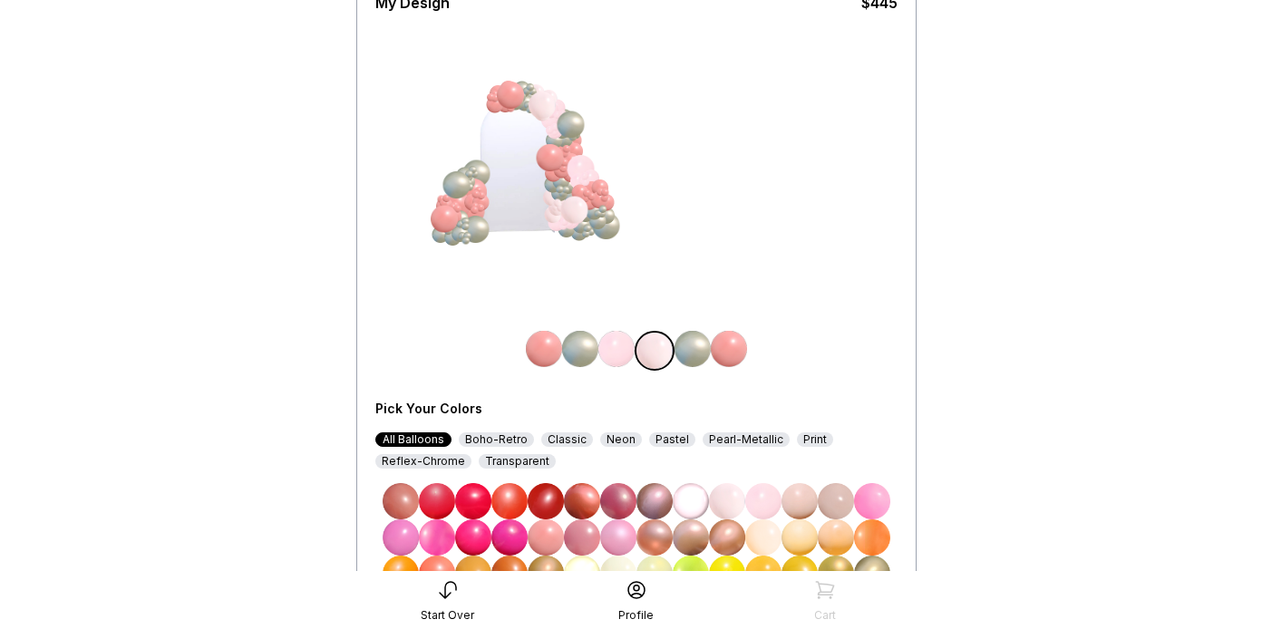
scroll to position [153, 0]
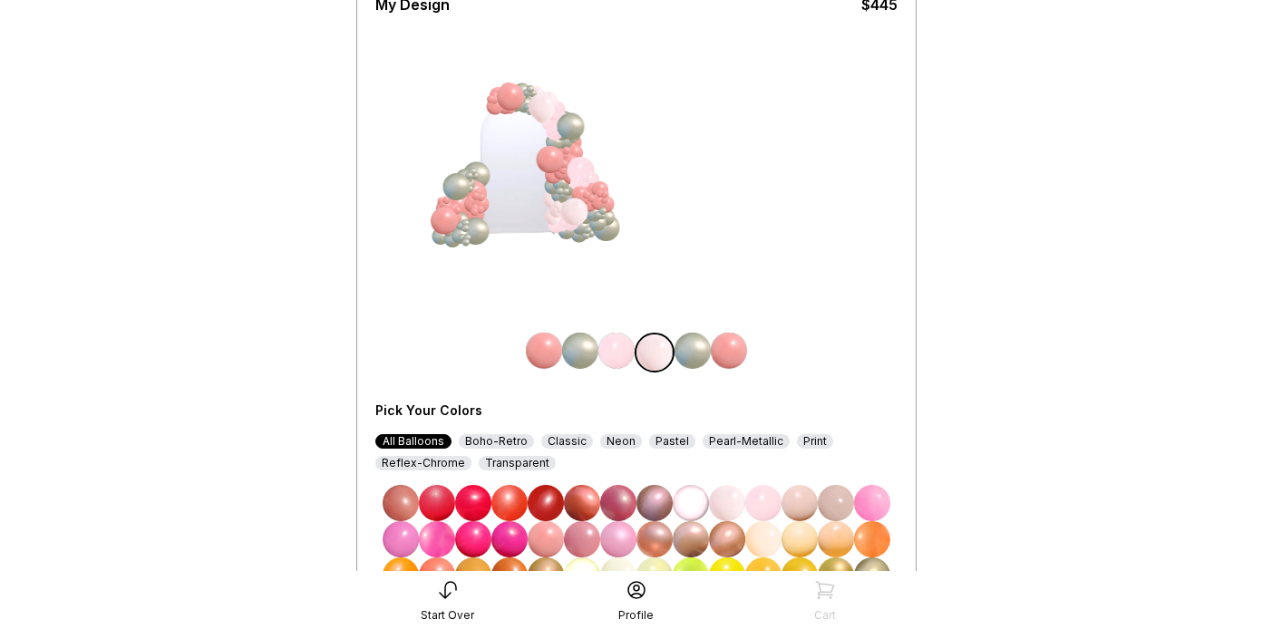
click at [583, 544] on img at bounding box center [582, 539] width 36 height 36
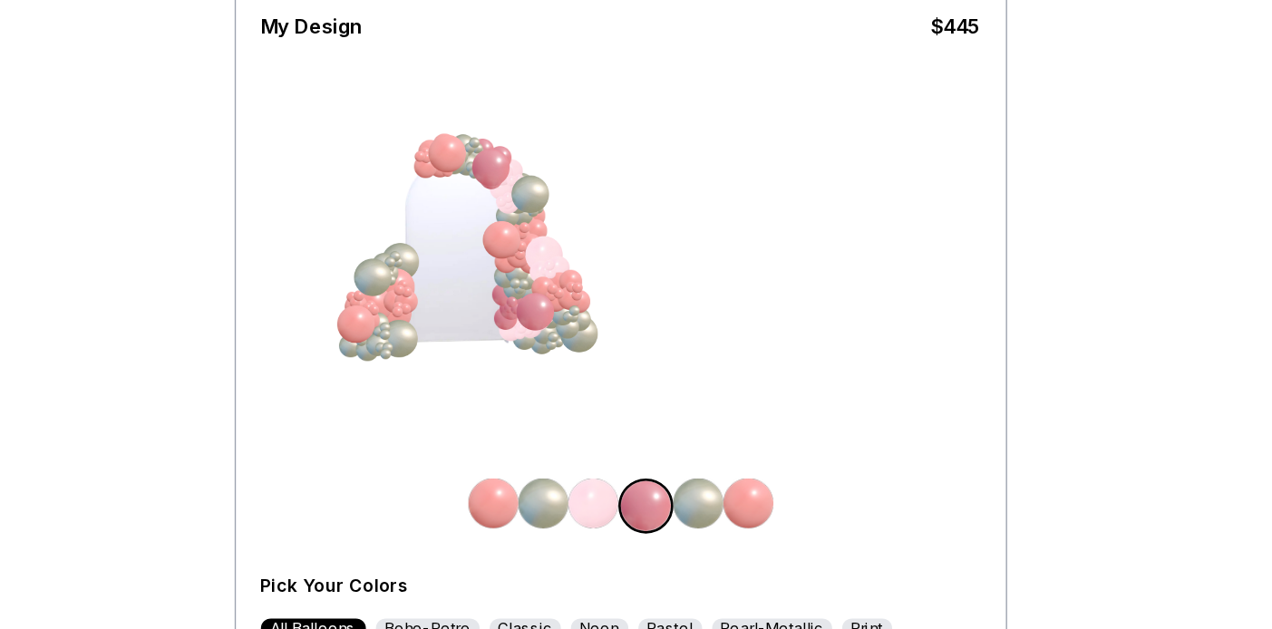
scroll to position [137, 0]
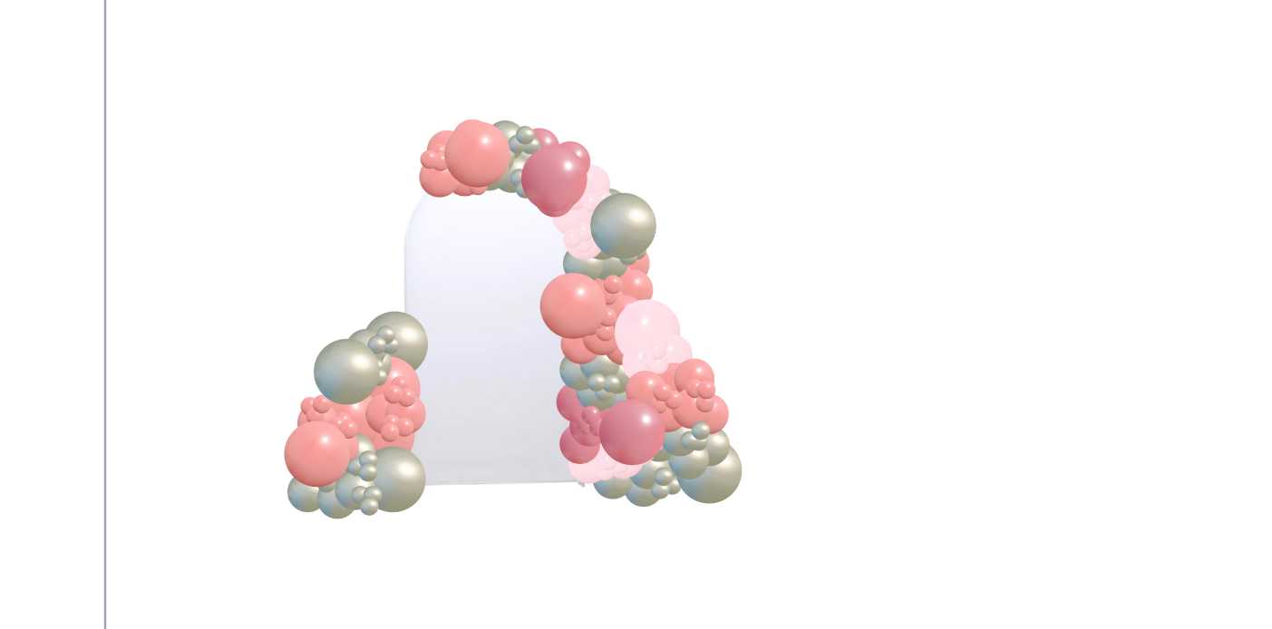
scroll to position [260, 0]
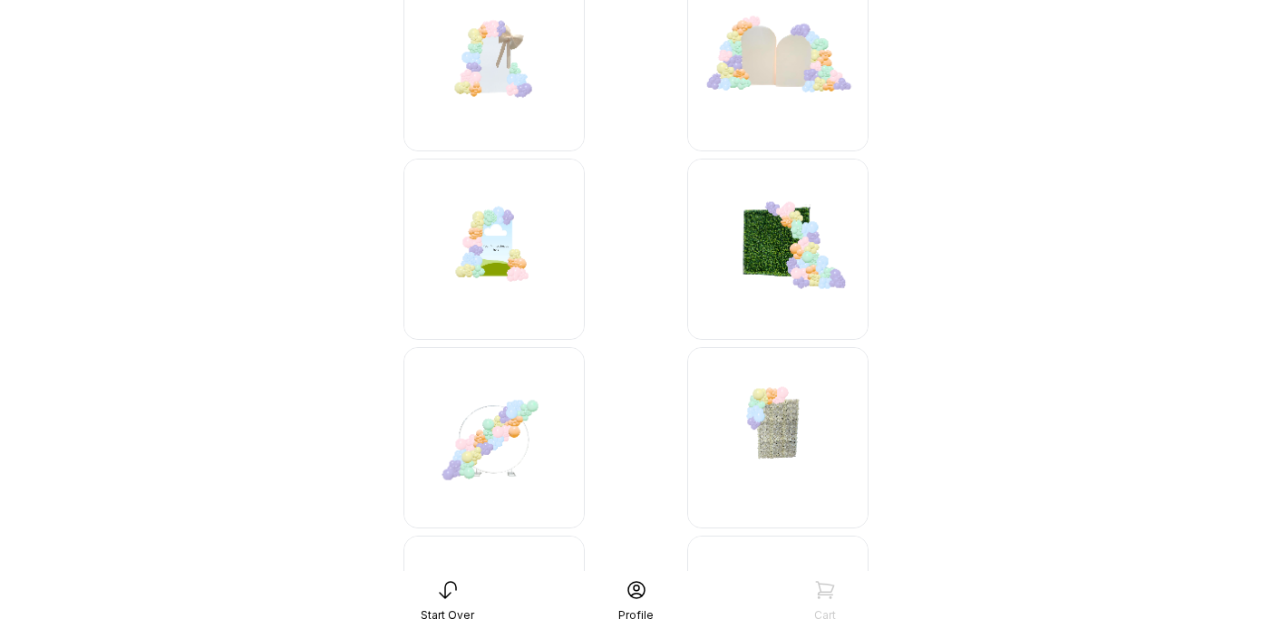
scroll to position [624, 0]
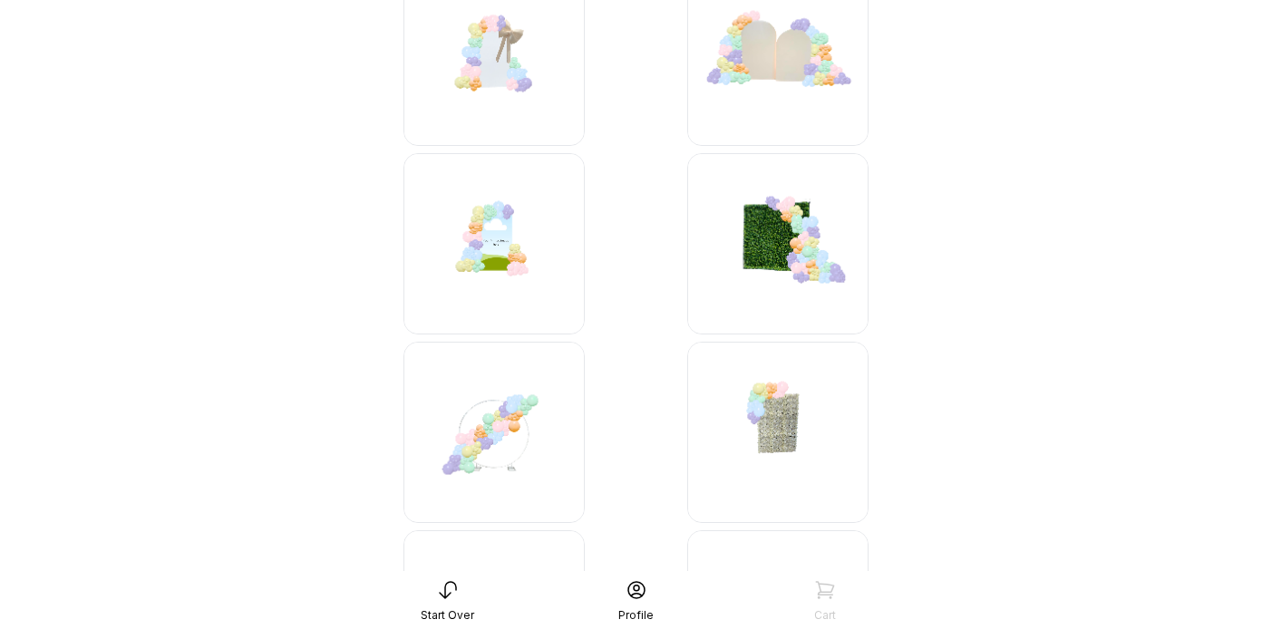
click at [526, 266] on img at bounding box center [494, 243] width 181 height 181
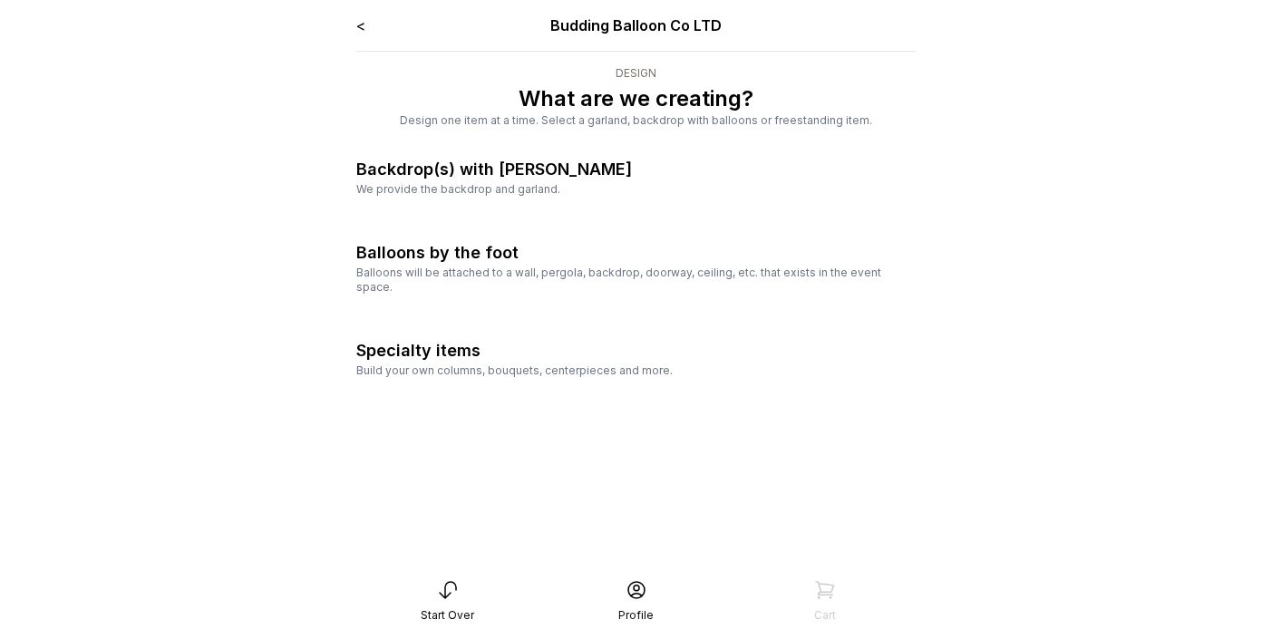
scroll to position [36, 0]
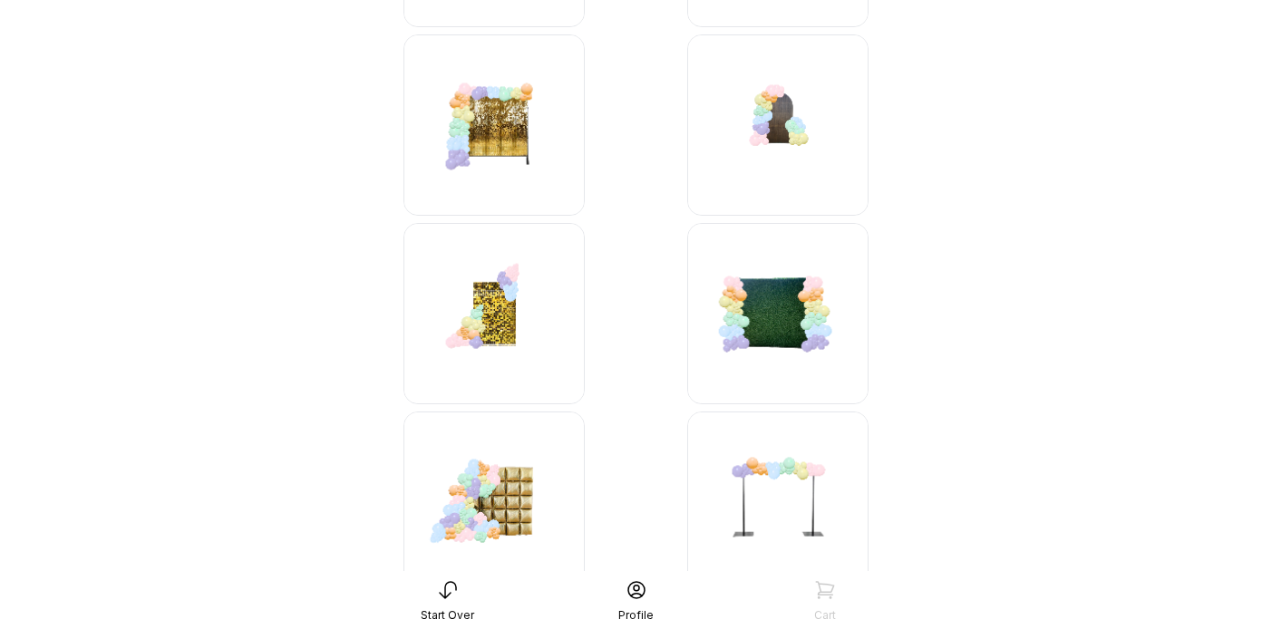
click at [793, 150] on img at bounding box center [777, 124] width 181 height 181
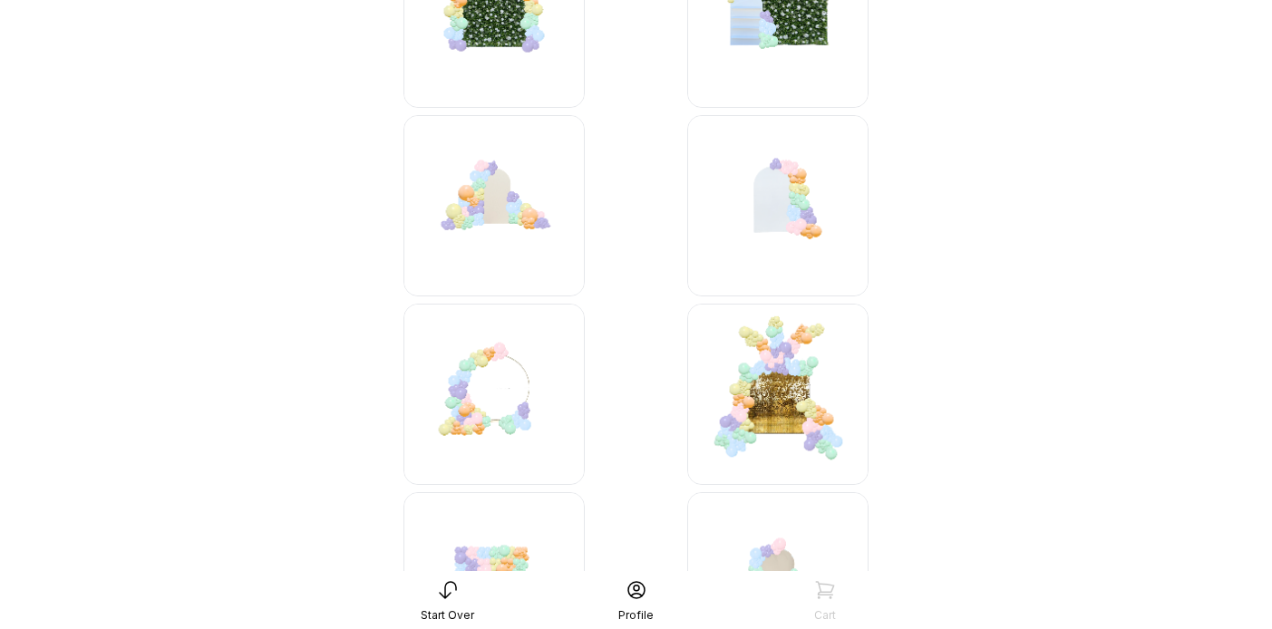
scroll to position [1848, 0]
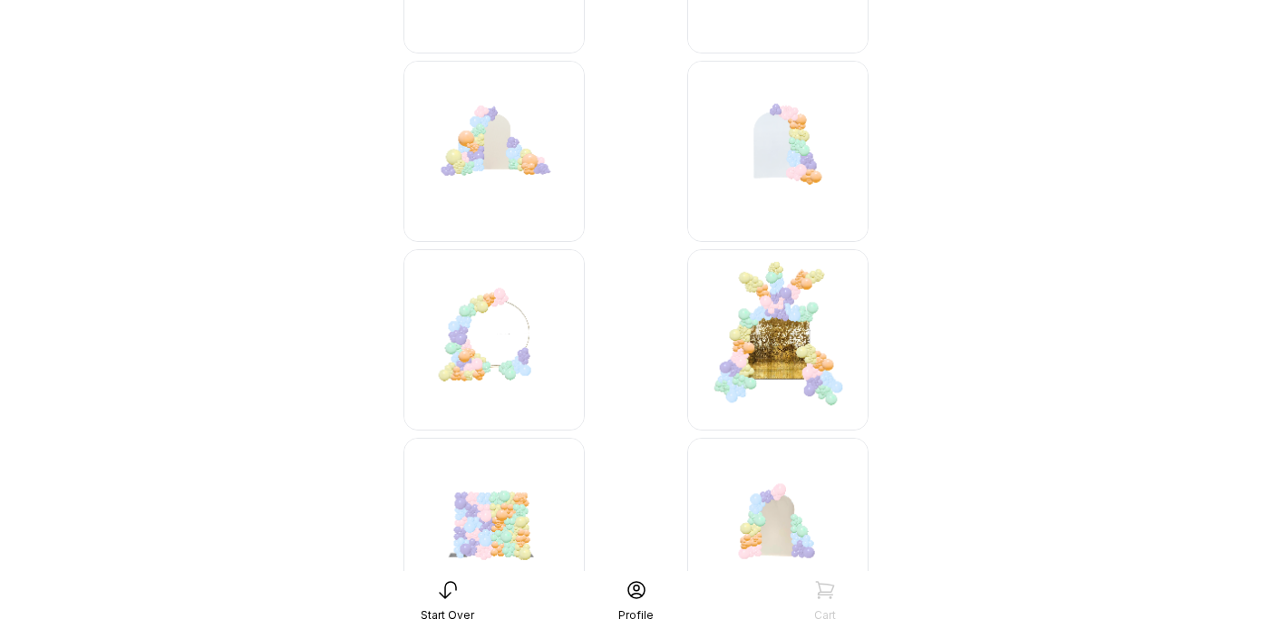
click at [759, 189] on img at bounding box center [777, 151] width 181 height 181
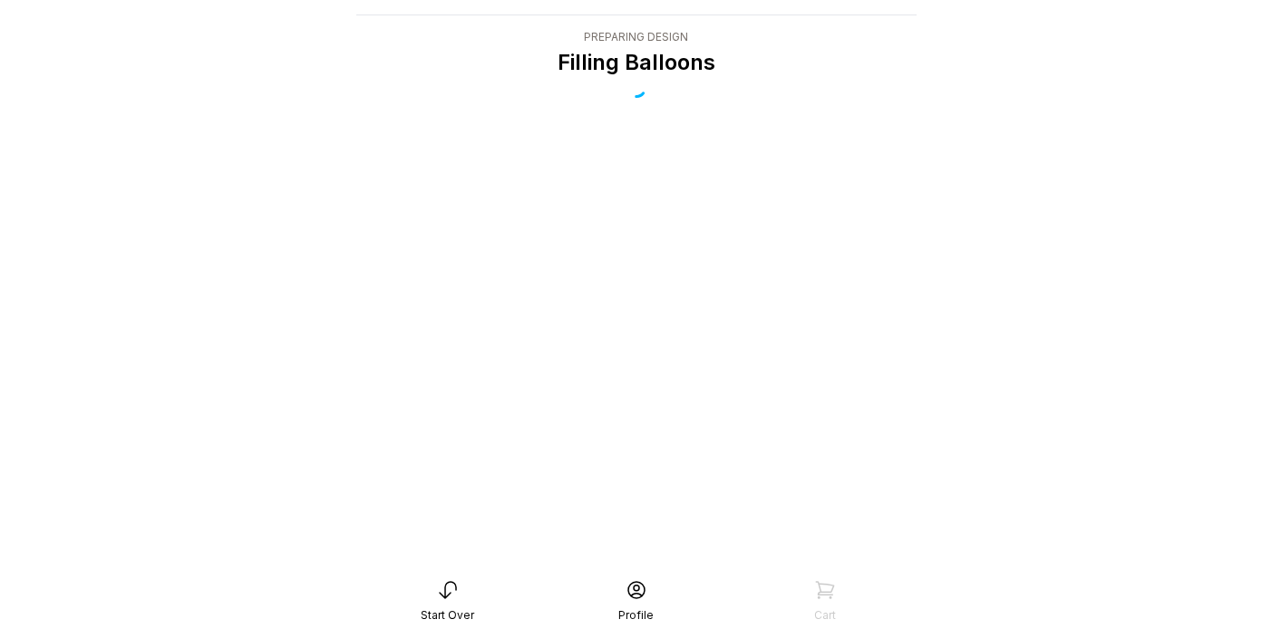
scroll to position [36, 0]
